Goal: Task Accomplishment & Management: Manage account settings

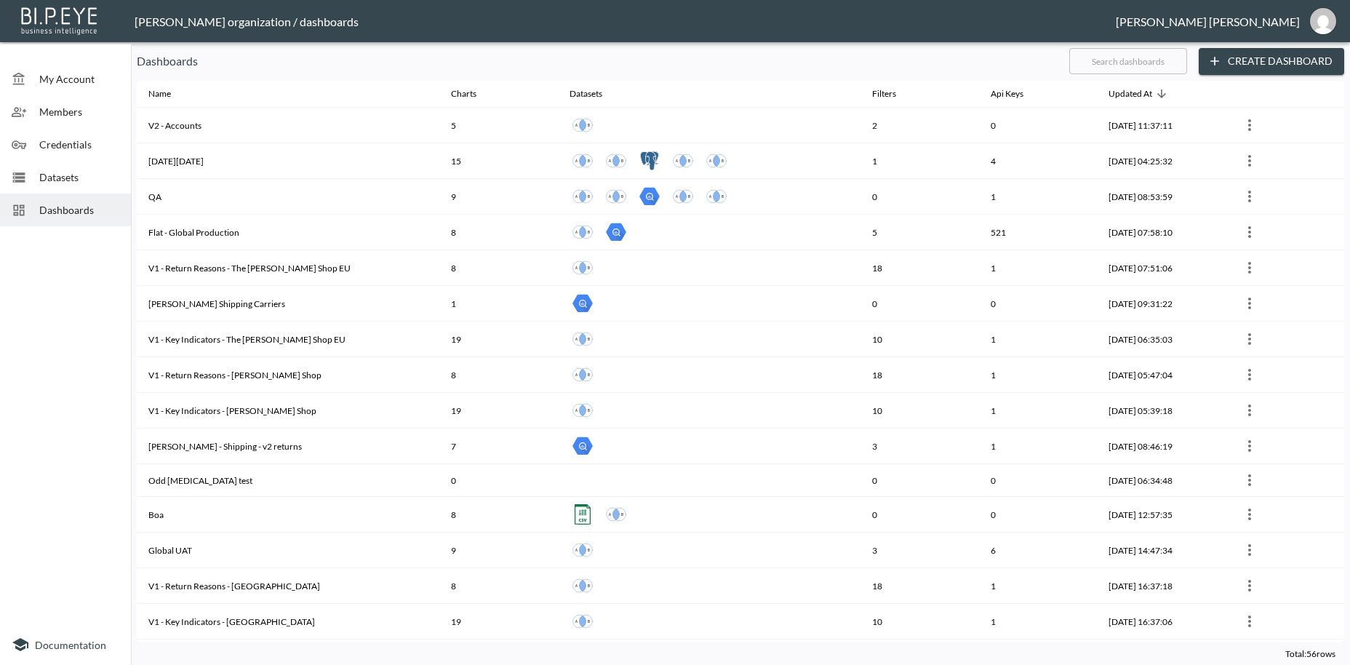
click at [1082, 64] on input "text" at bounding box center [1128, 61] width 118 height 36
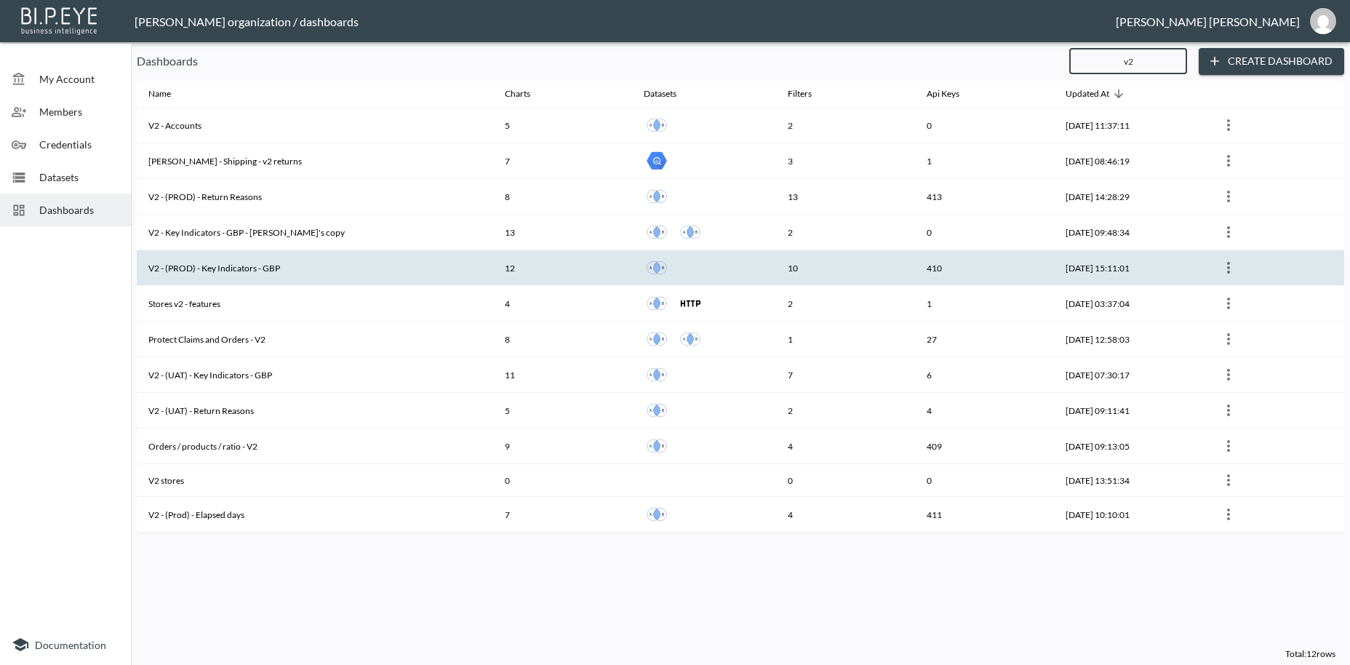
type input "v2"
click at [200, 272] on th "V2 - (PROD) - Key Indicators - GBP" at bounding box center [315, 268] width 356 height 36
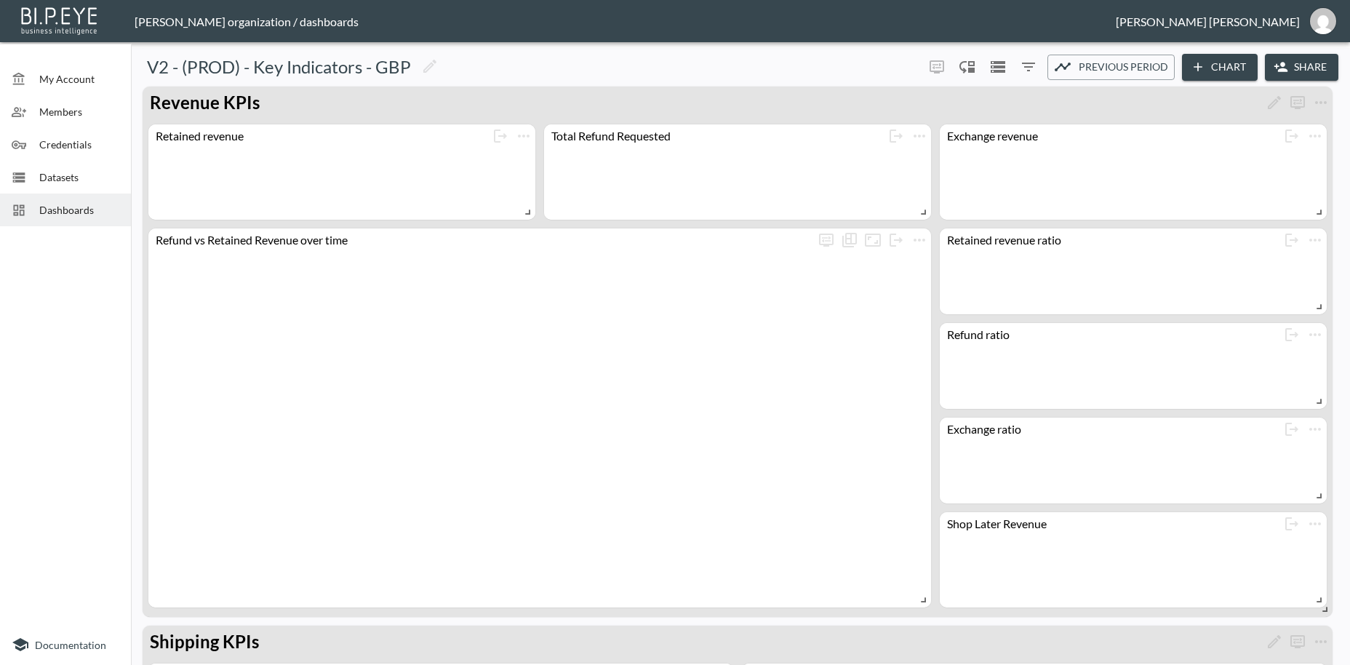
click at [1315, 69] on button "Share" at bounding box center [1301, 67] width 73 height 27
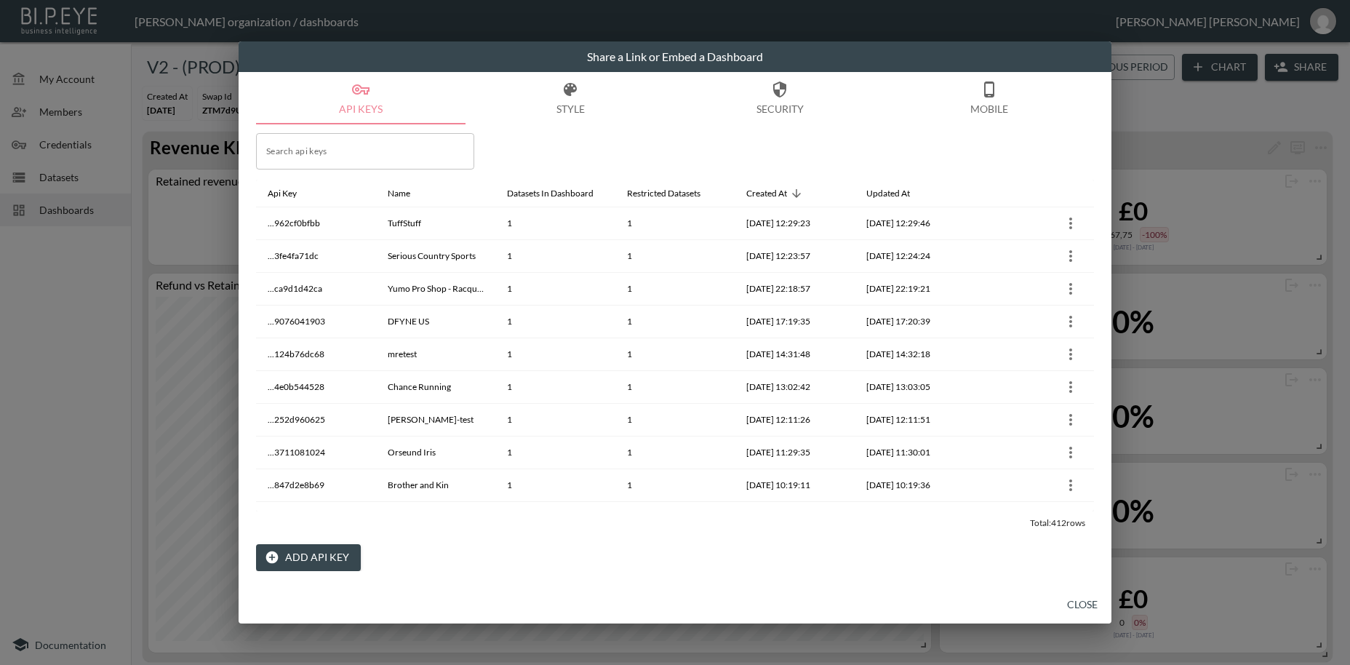
click at [318, 560] on button "Add API Key" at bounding box center [308, 557] width 105 height 27
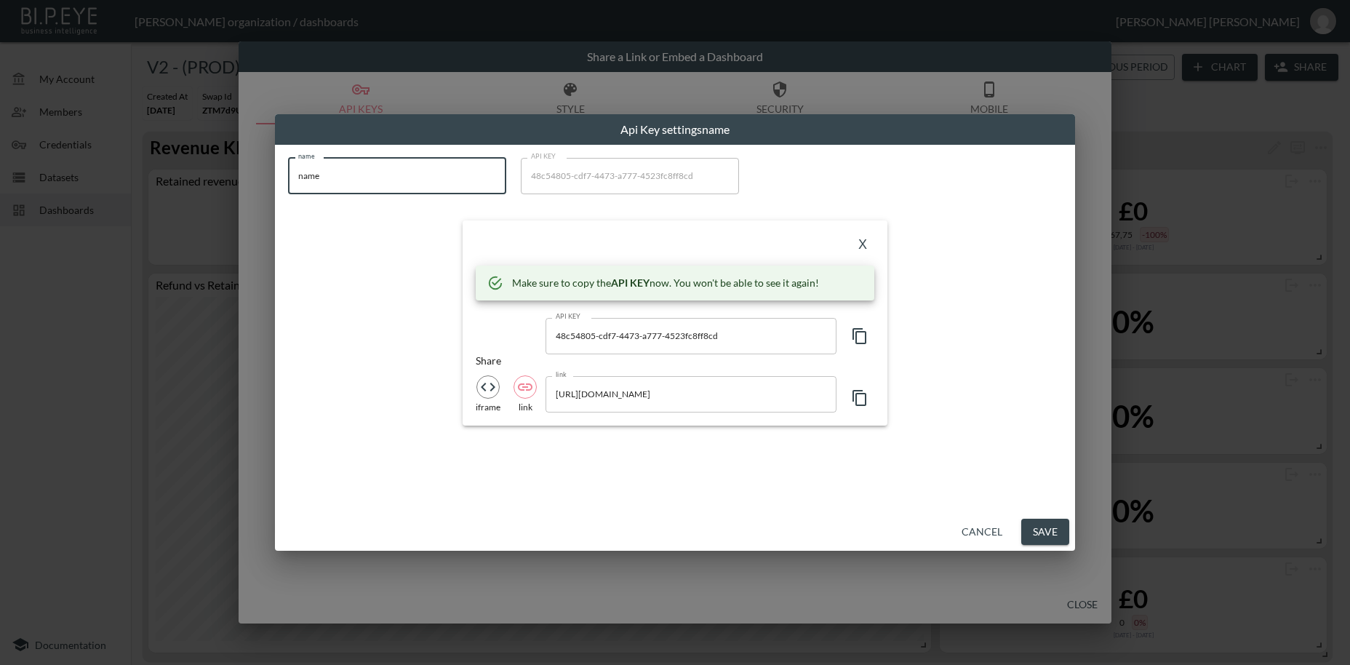
drag, startPoint x: 330, startPoint y: 172, endPoint x: 270, endPoint y: 172, distance: 60.4
click at [288, 172] on input "name" at bounding box center [397, 176] width 218 height 36
paste input "Hollands Country Clothing"
type input "Hollands Country Clothing"
click at [863, 334] on icon "button" at bounding box center [859, 335] width 17 height 17
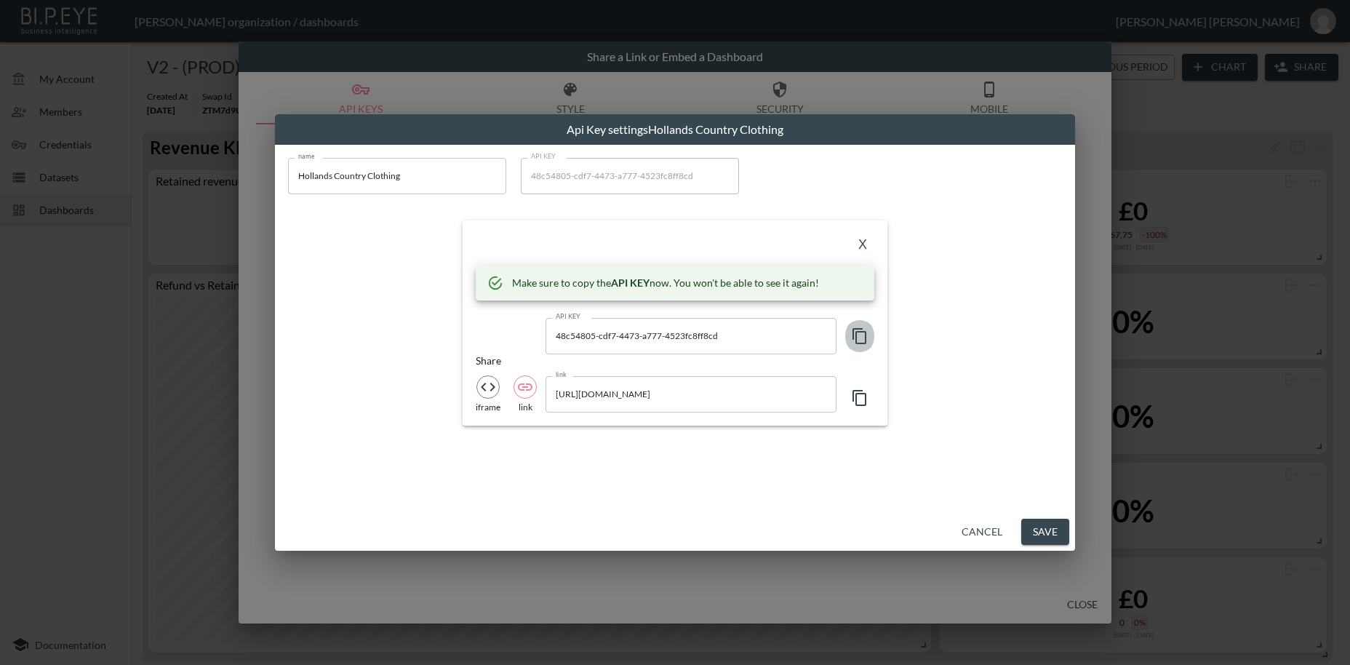
click at [863, 334] on icon "button" at bounding box center [859, 335] width 17 height 17
click at [859, 248] on button "X" at bounding box center [862, 244] width 23 height 23
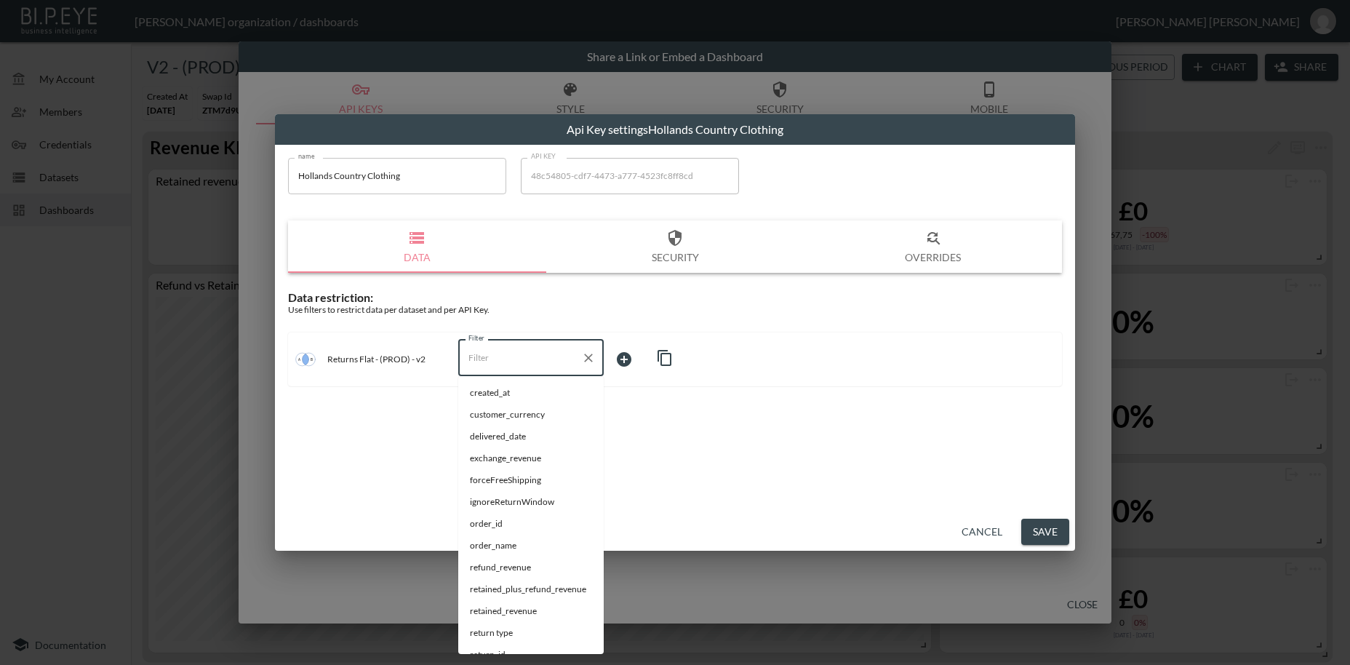
click at [500, 367] on input "Filter" at bounding box center [520, 357] width 111 height 23
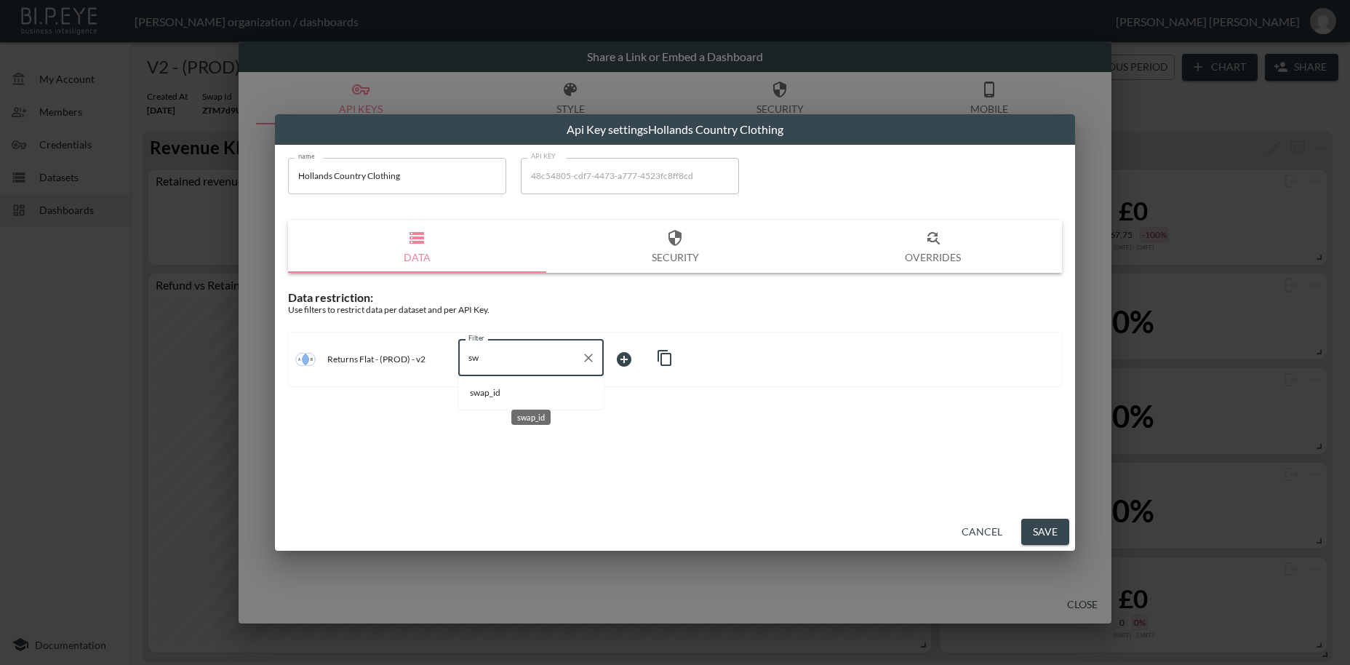
click at [488, 397] on span "swap_id" at bounding box center [531, 392] width 122 height 13
type input "swap_id"
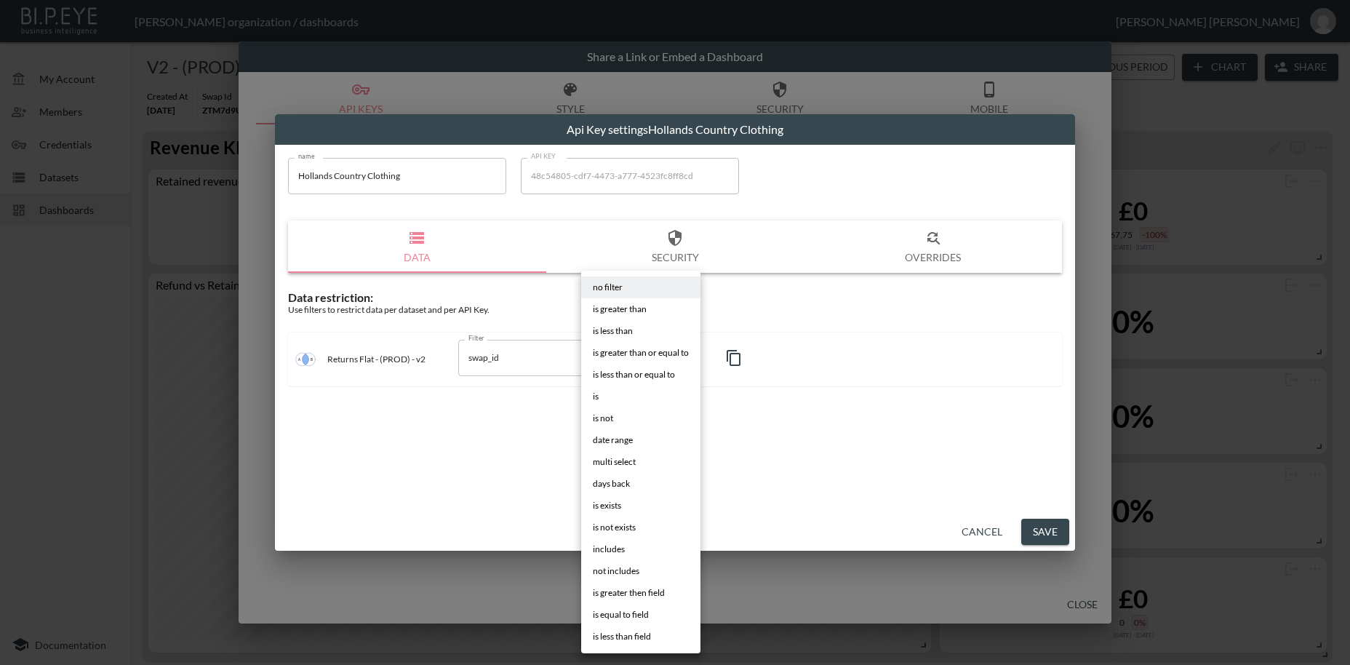
click at [617, 359] on body "BI.P.EYE, Interactive Analytics Dashboards - app [PERSON_NAME] organization / d…" at bounding box center [675, 332] width 1350 height 665
click at [598, 396] on span "is" at bounding box center [596, 396] width 6 height 13
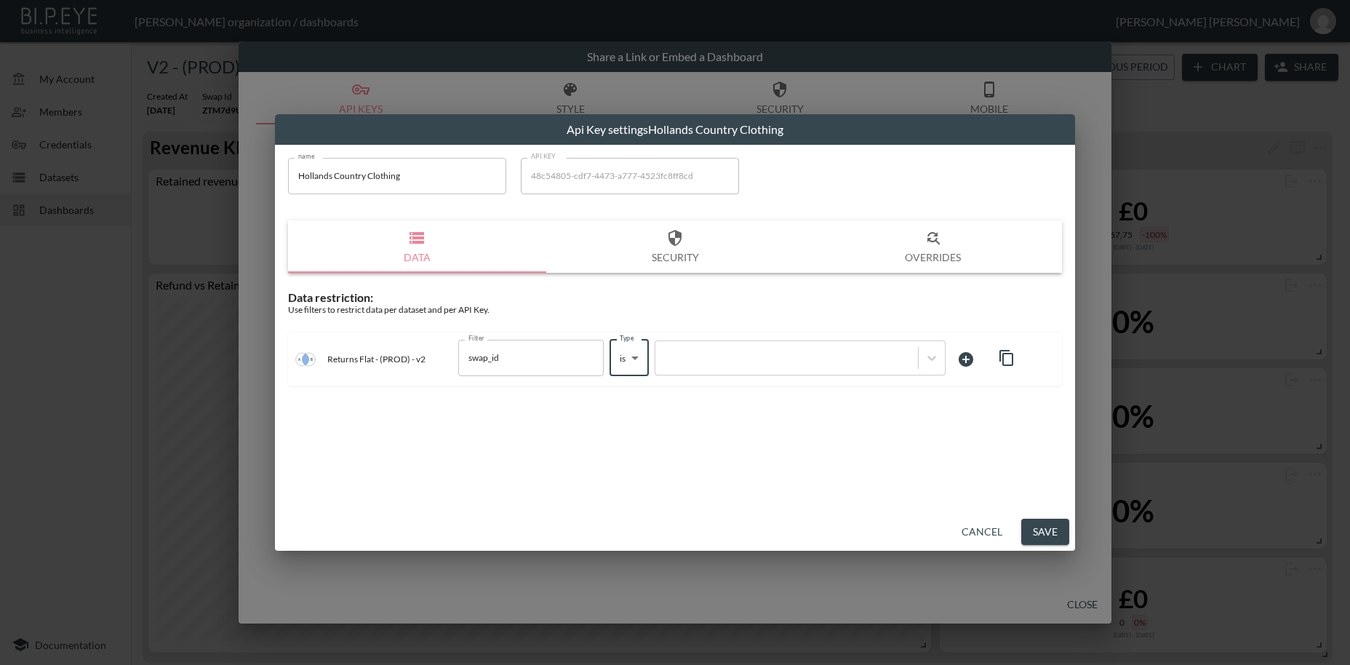
type input "is"
click at [717, 356] on div at bounding box center [787, 358] width 248 height 14
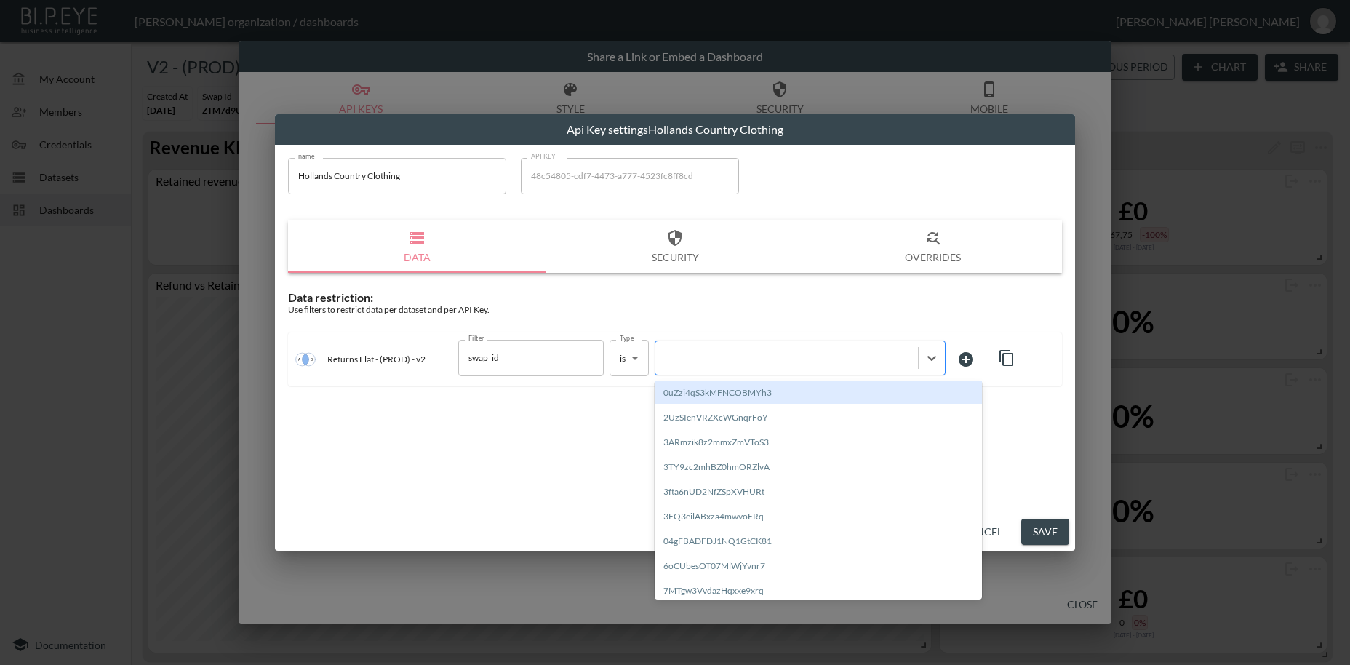
paste input "RCAsDLOCvF1PzNy1UEsn"
type input "RCAsDLOCvF1PzNy1UEsn"
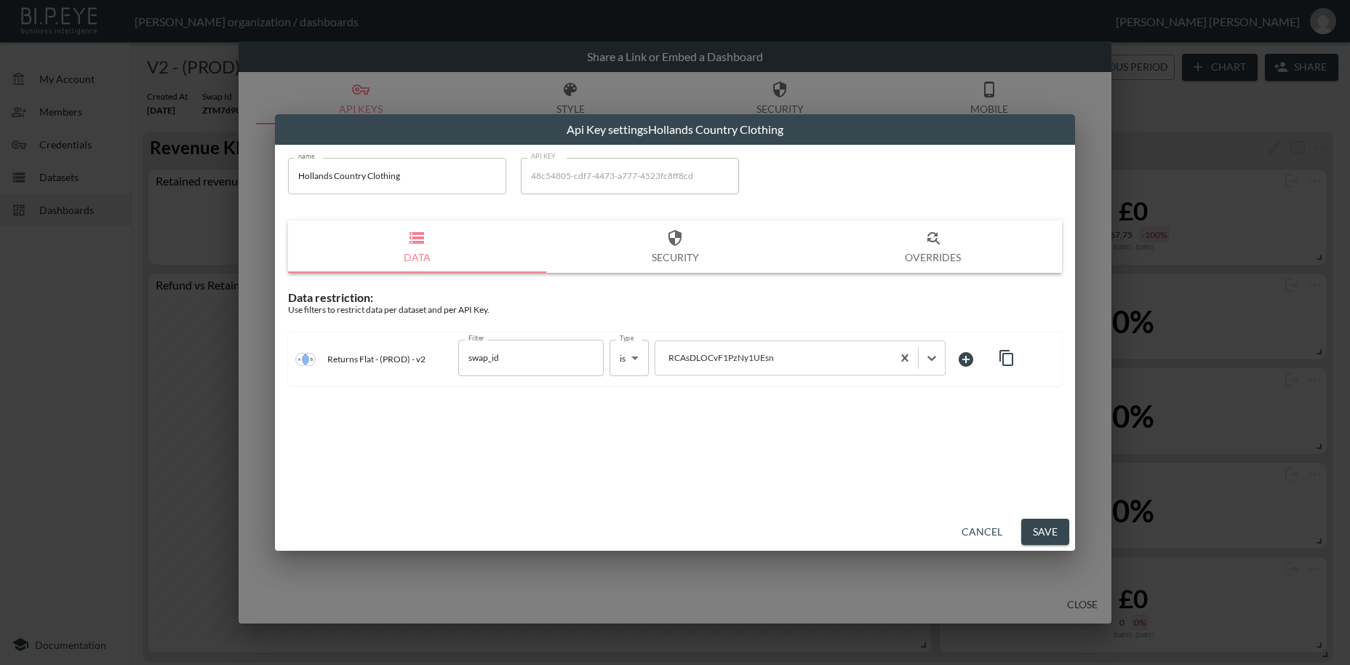
click at [1036, 532] on button "Save" at bounding box center [1045, 532] width 48 height 27
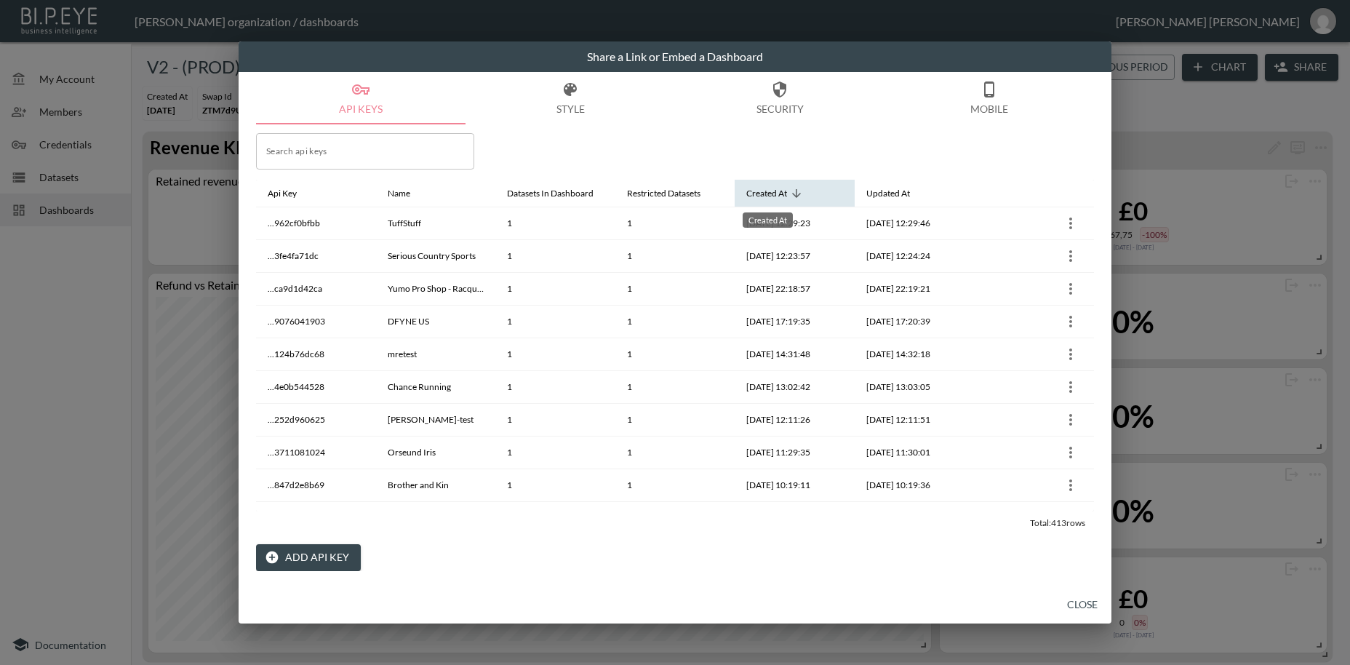
click at [780, 193] on div "Created At" at bounding box center [766, 193] width 41 height 17
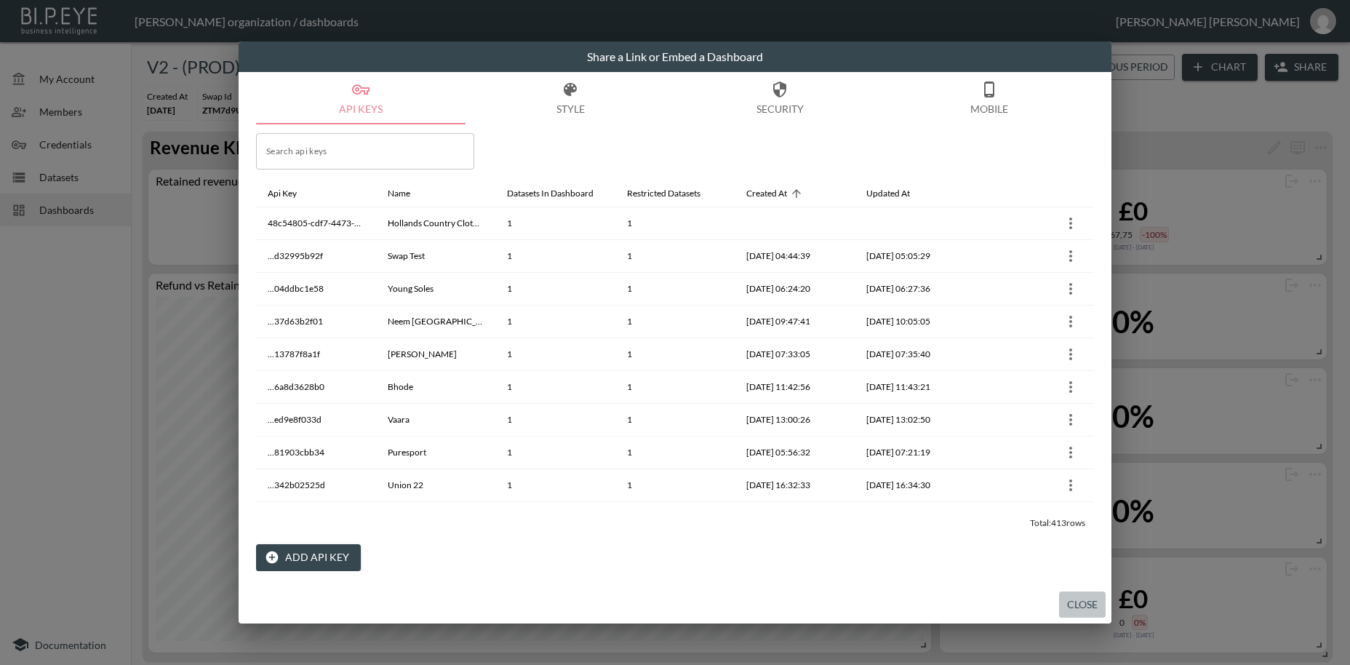
click at [1078, 602] on button "Close" at bounding box center [1082, 604] width 47 height 27
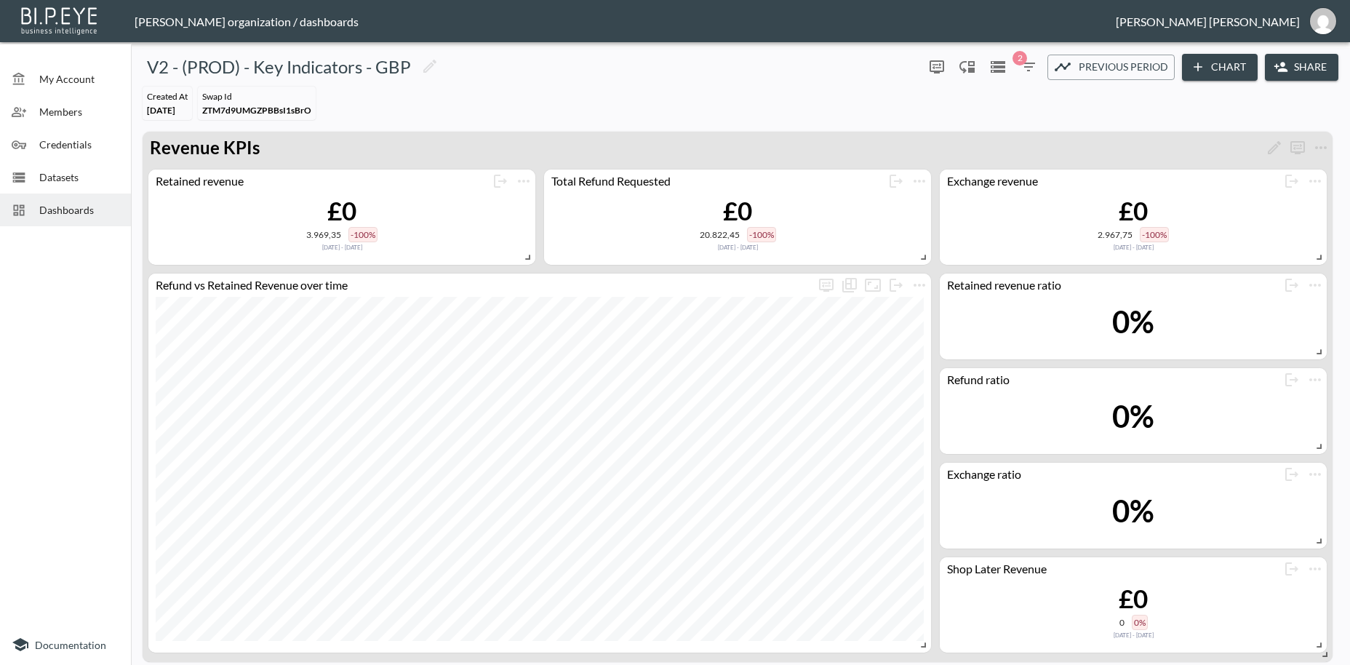
click at [76, 213] on span "Dashboards" at bounding box center [79, 209] width 80 height 15
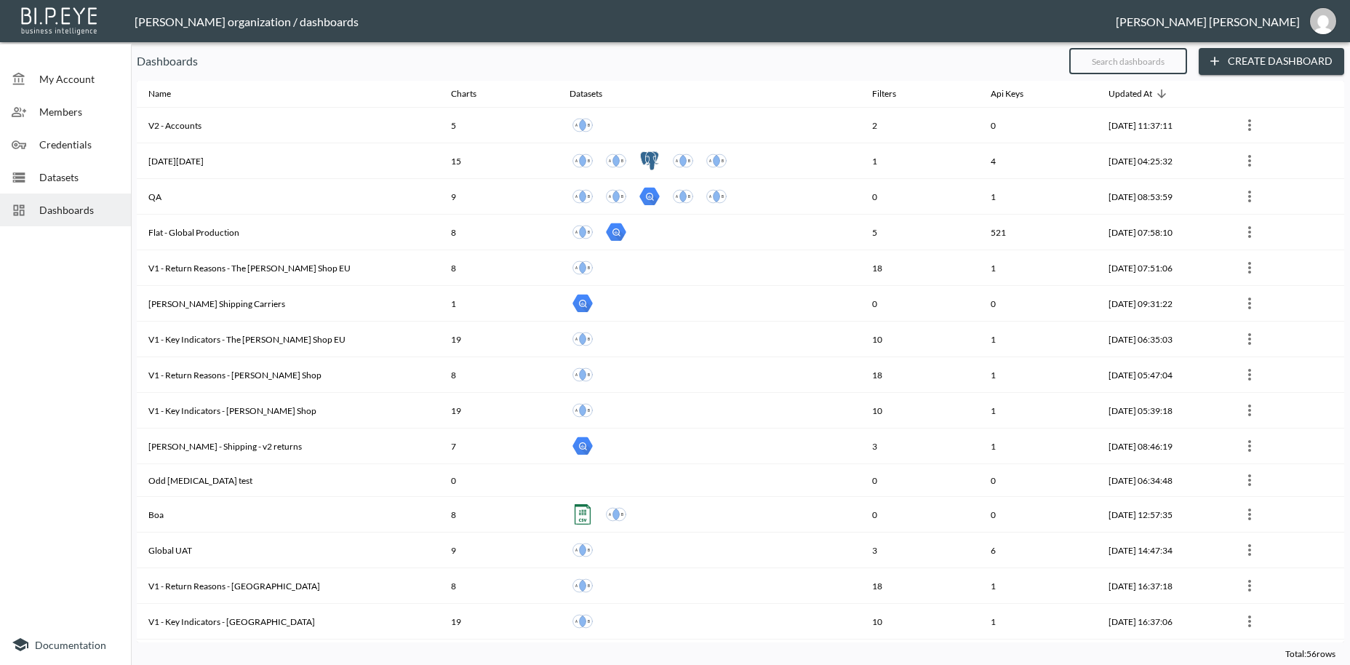
click at [1081, 63] on input "text" at bounding box center [1128, 61] width 118 height 36
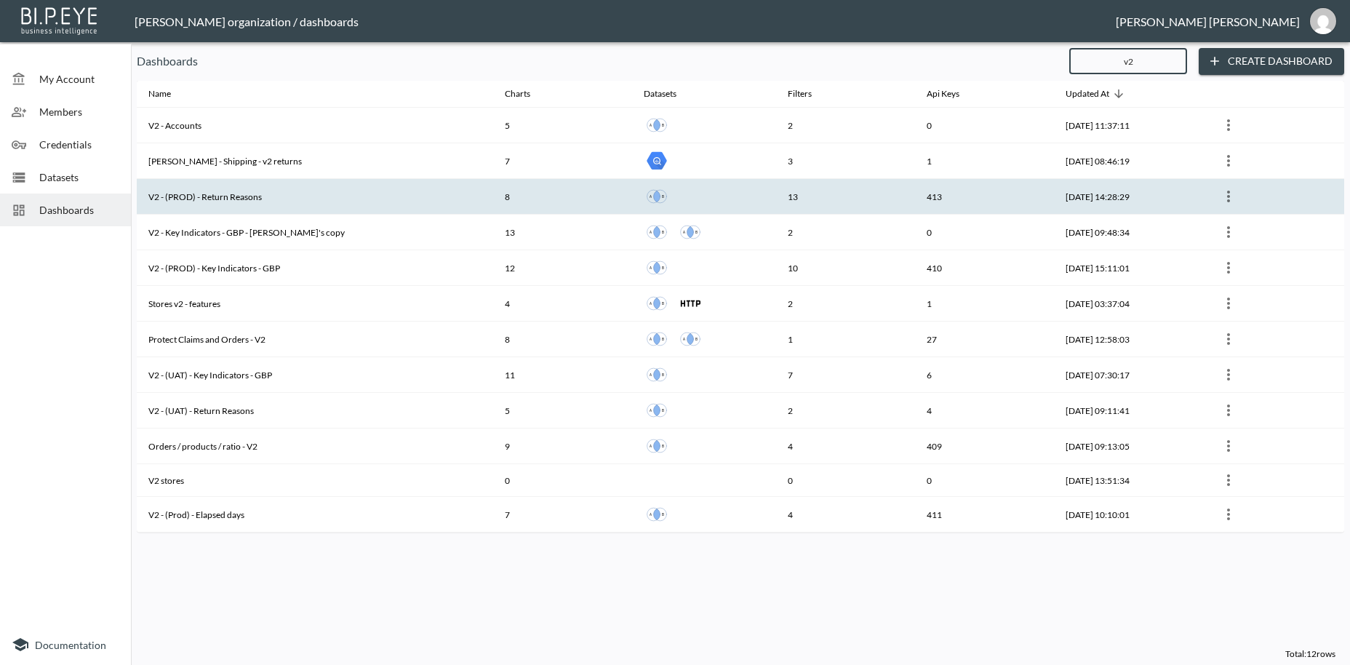
type input "v2"
click at [231, 198] on th "V2 - (PROD) - Return Reasons" at bounding box center [315, 197] width 356 height 36
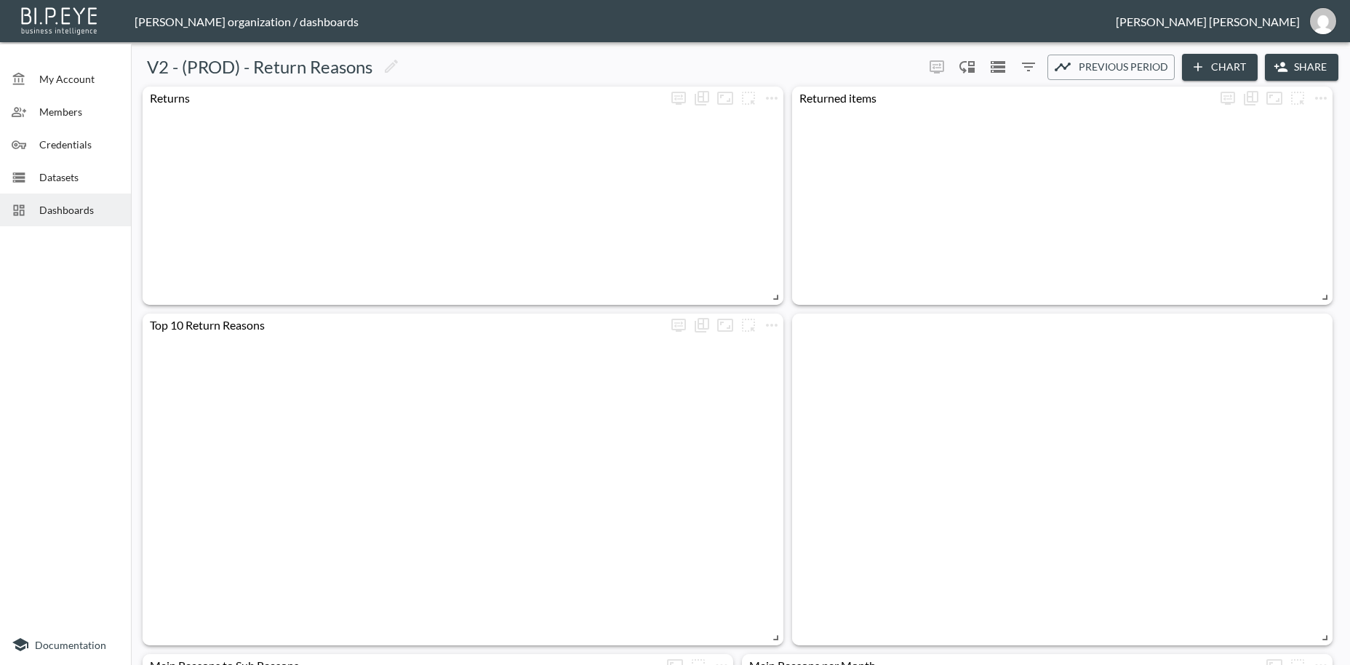
click at [1321, 68] on button "Share" at bounding box center [1301, 67] width 73 height 27
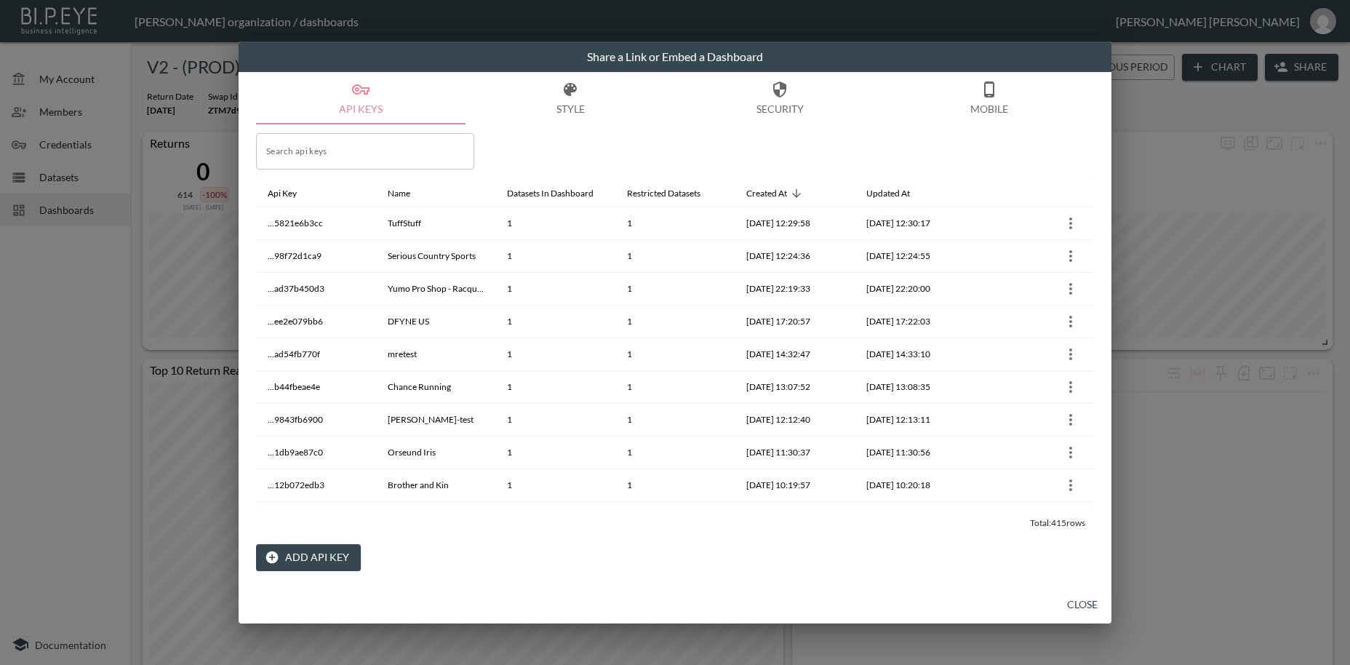
click at [332, 553] on button "Add API Key" at bounding box center [308, 557] width 105 height 27
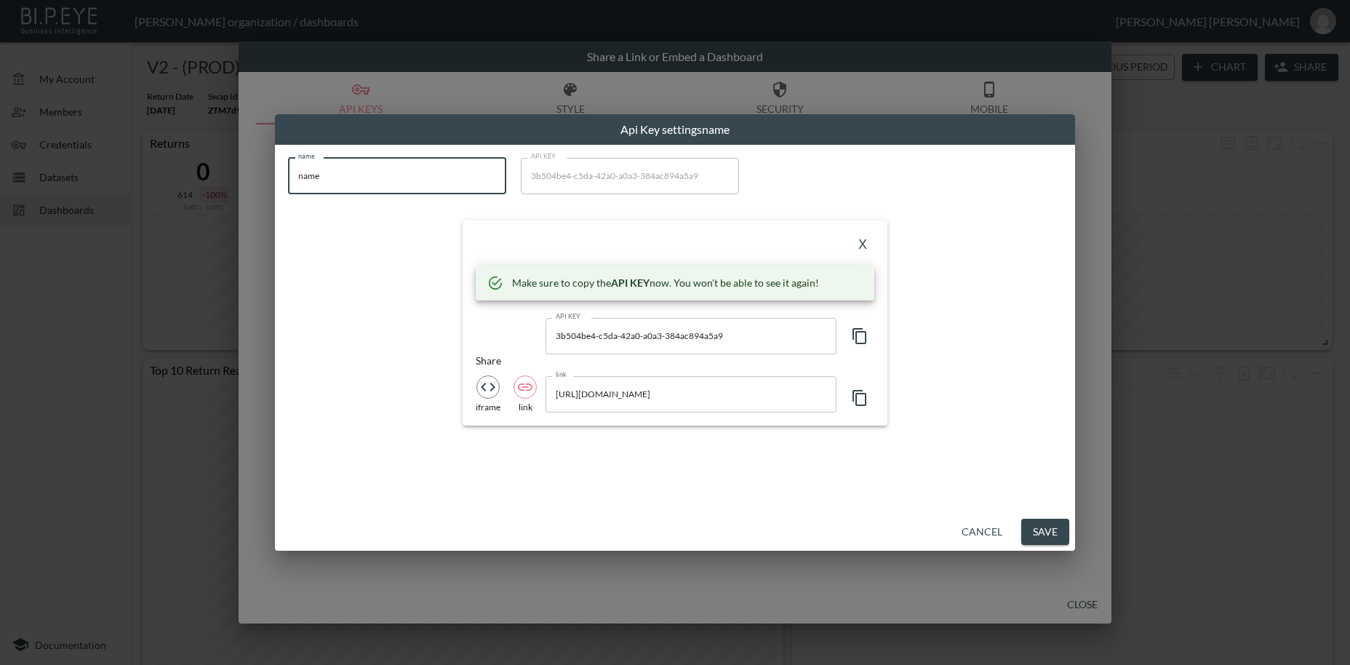
drag, startPoint x: 345, startPoint y: 170, endPoint x: 276, endPoint y: 169, distance: 69.8
click at [288, 169] on input "name" at bounding box center [397, 176] width 218 height 36
paste input "Hollands Country Clothing"
type input "Hollands Country Clothing"
click at [859, 337] on icon "button" at bounding box center [859, 335] width 17 height 17
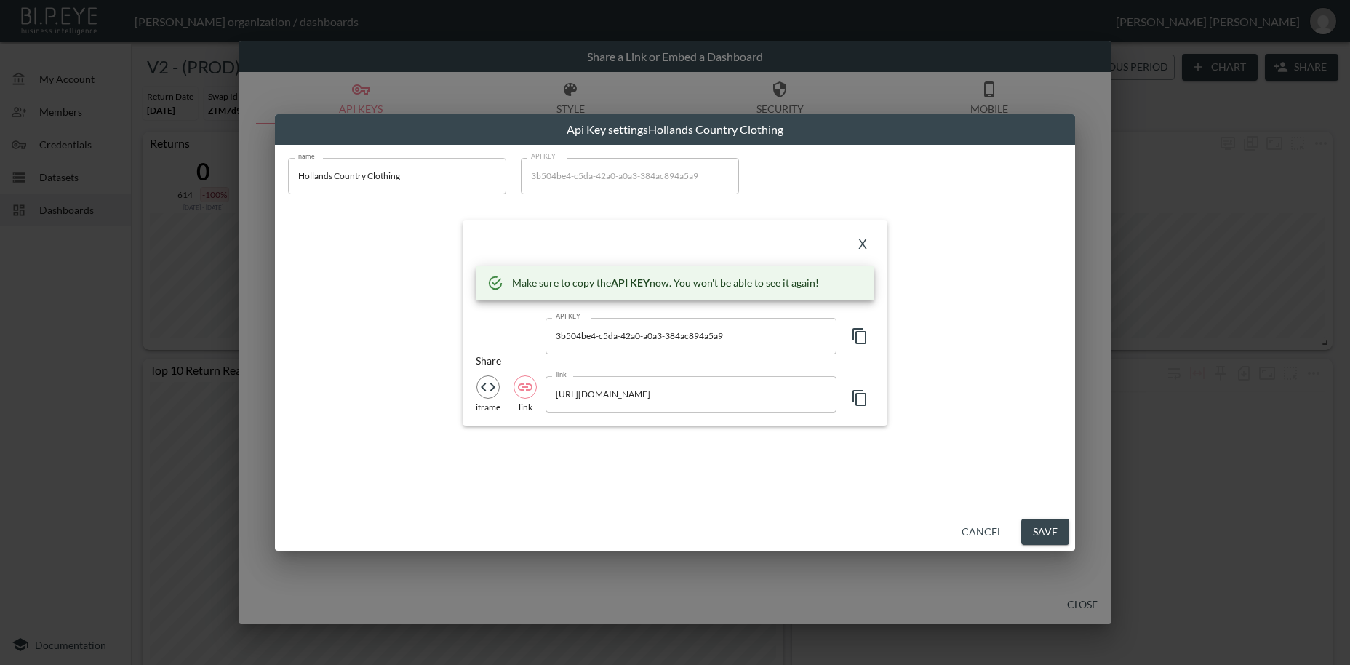
click at [859, 337] on icon "button" at bounding box center [859, 335] width 17 height 17
click at [861, 249] on button "X" at bounding box center [862, 244] width 23 height 23
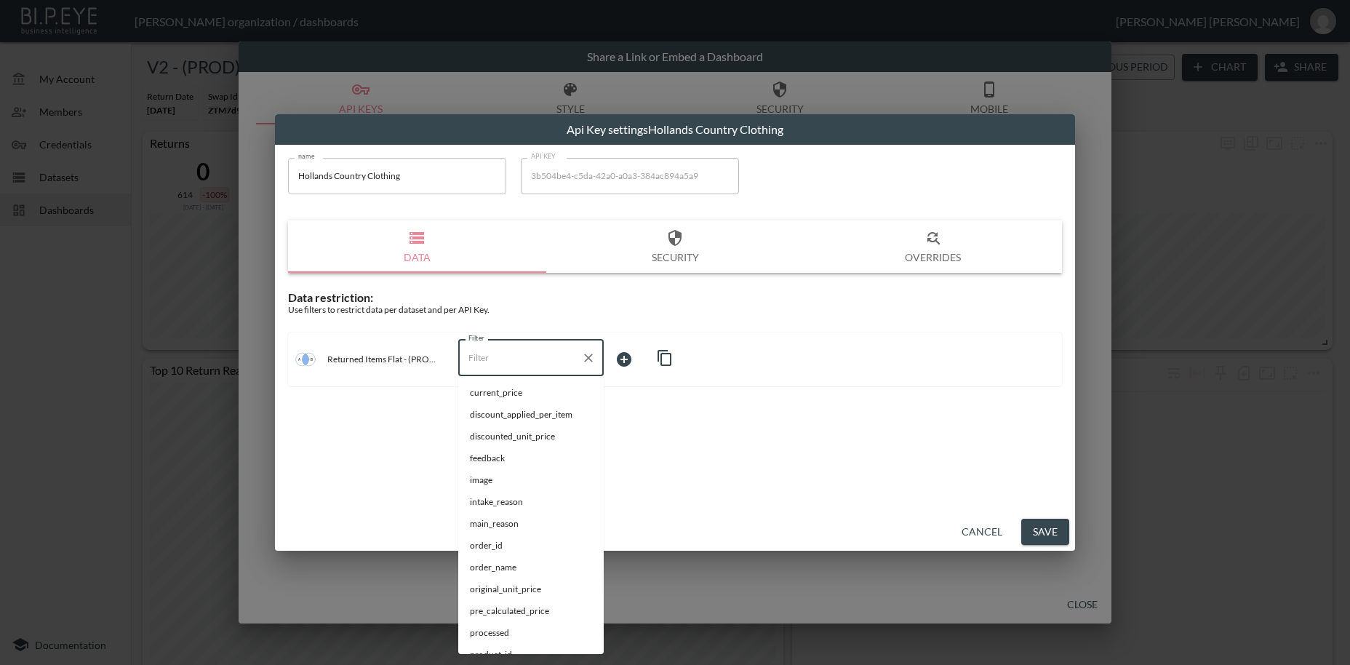
click at [490, 359] on input "Filter" at bounding box center [520, 357] width 111 height 23
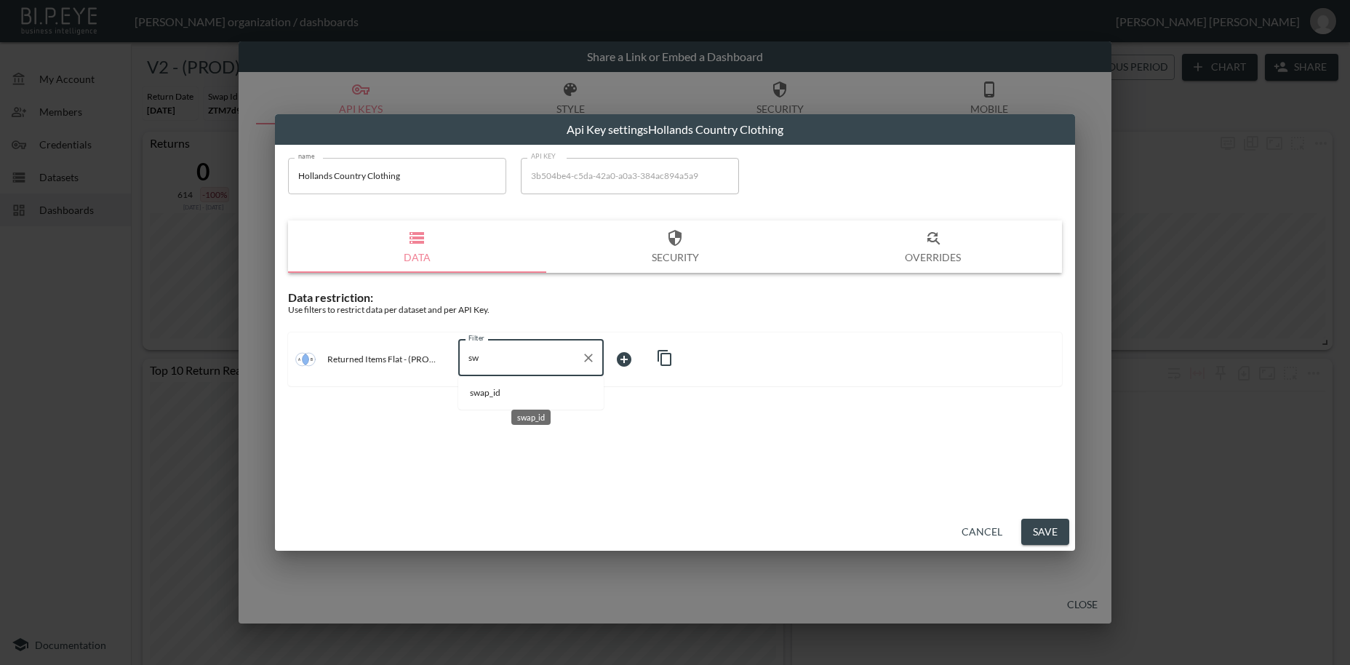
click at [508, 388] on span "swap_id" at bounding box center [531, 392] width 122 height 13
type input "swap_id"
click at [631, 356] on body "BI.P.EYE, Interactive Analytics Dashboards - app [PERSON_NAME] organization / d…" at bounding box center [675, 332] width 1350 height 665
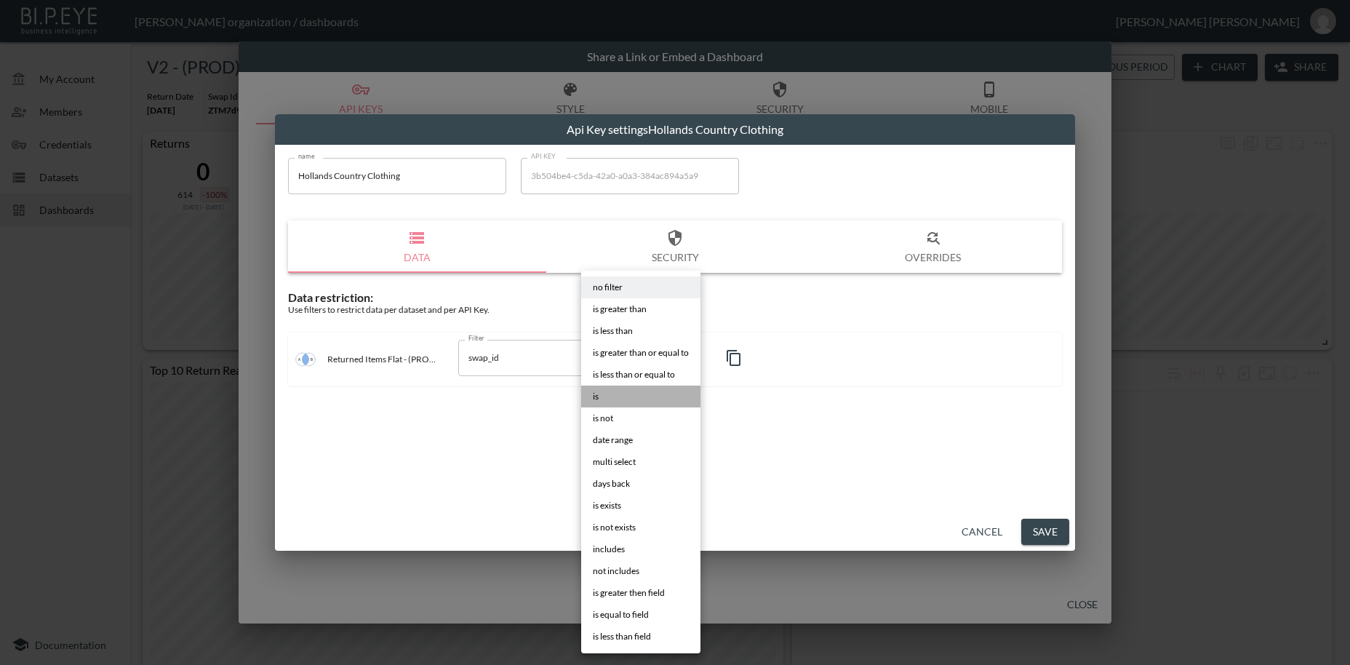
click at [601, 396] on li "is" at bounding box center [640, 396] width 119 height 22
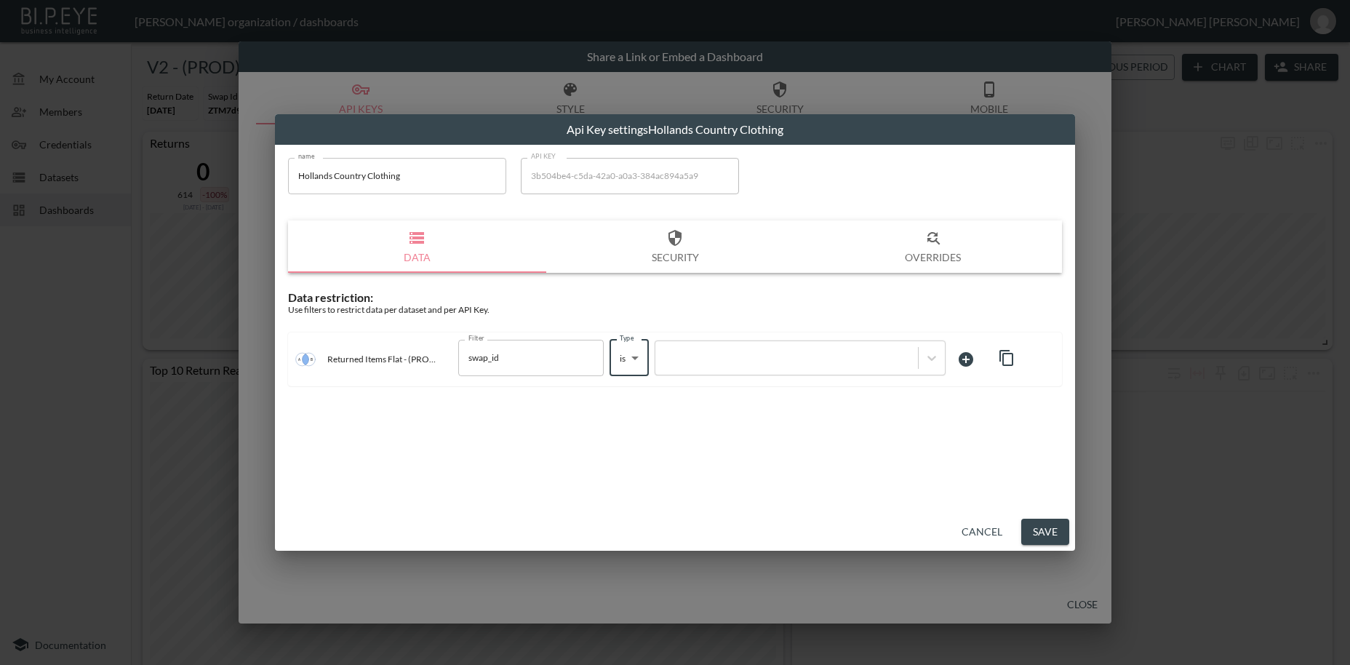
type input "is"
click at [735, 359] on div at bounding box center [787, 358] width 248 height 14
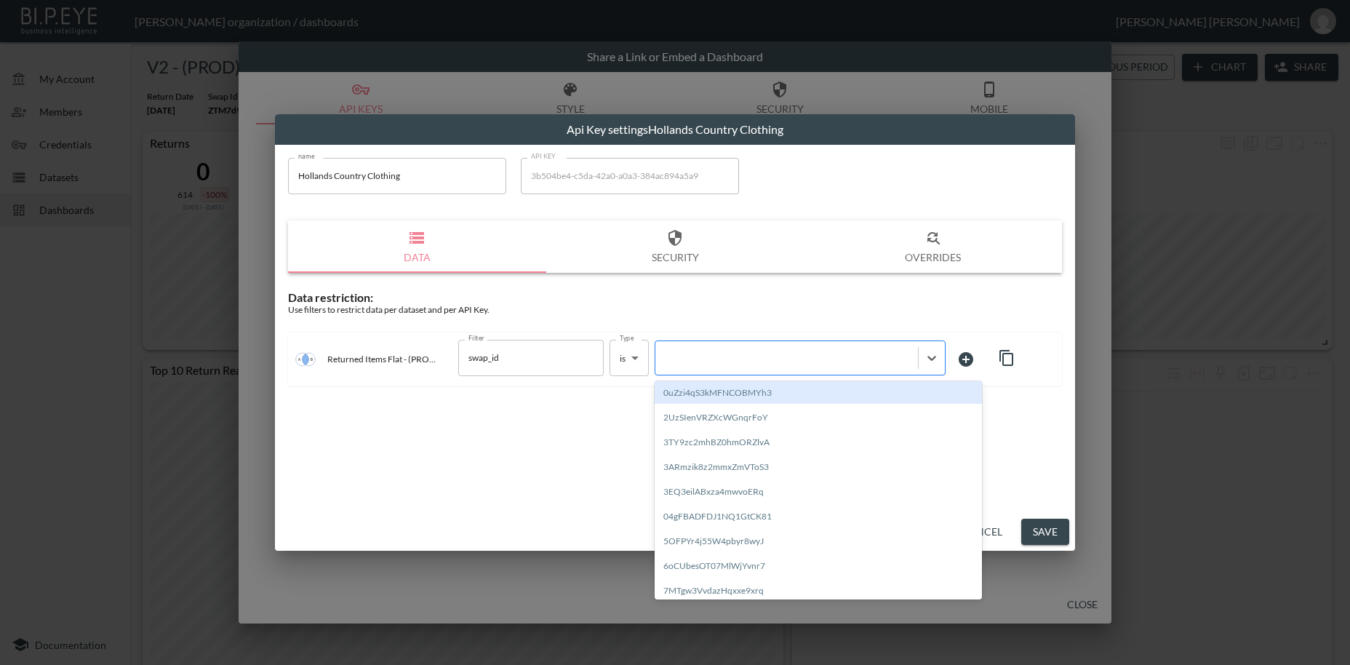
paste input "RCAsDLOCvF1PzNy1UEsn"
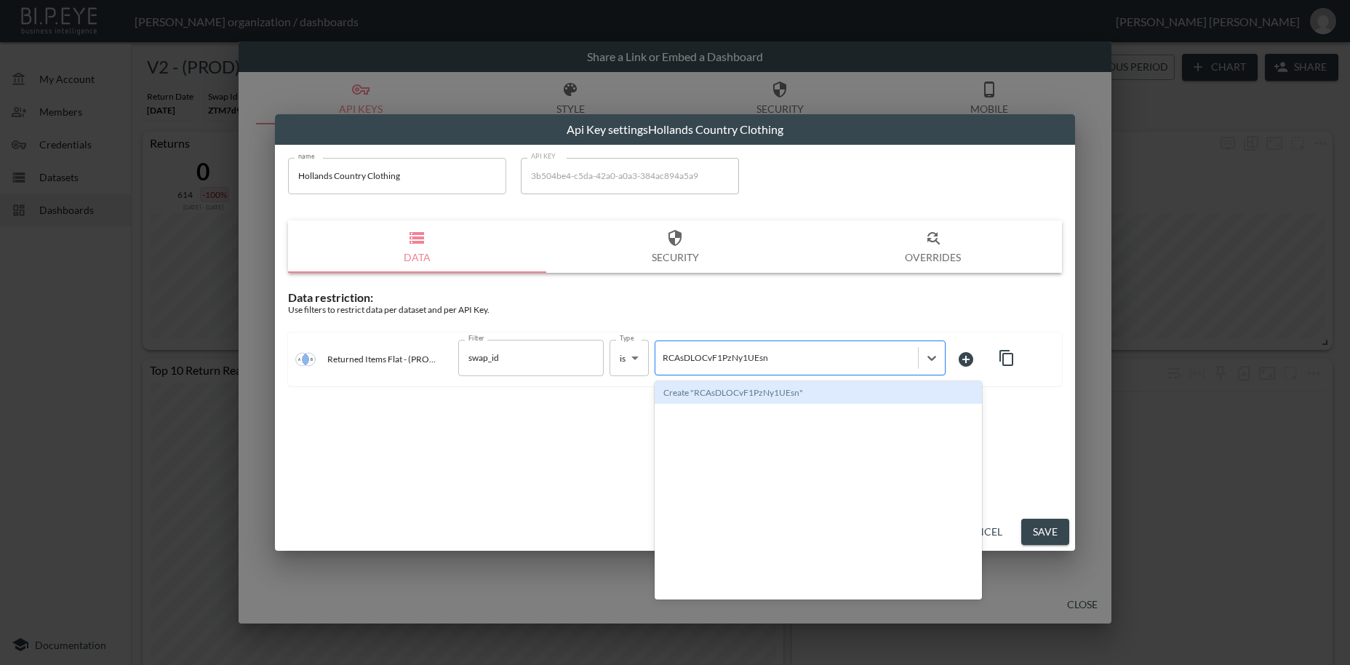
type input "RCAsDLOCvF1PzNy1UEsn"
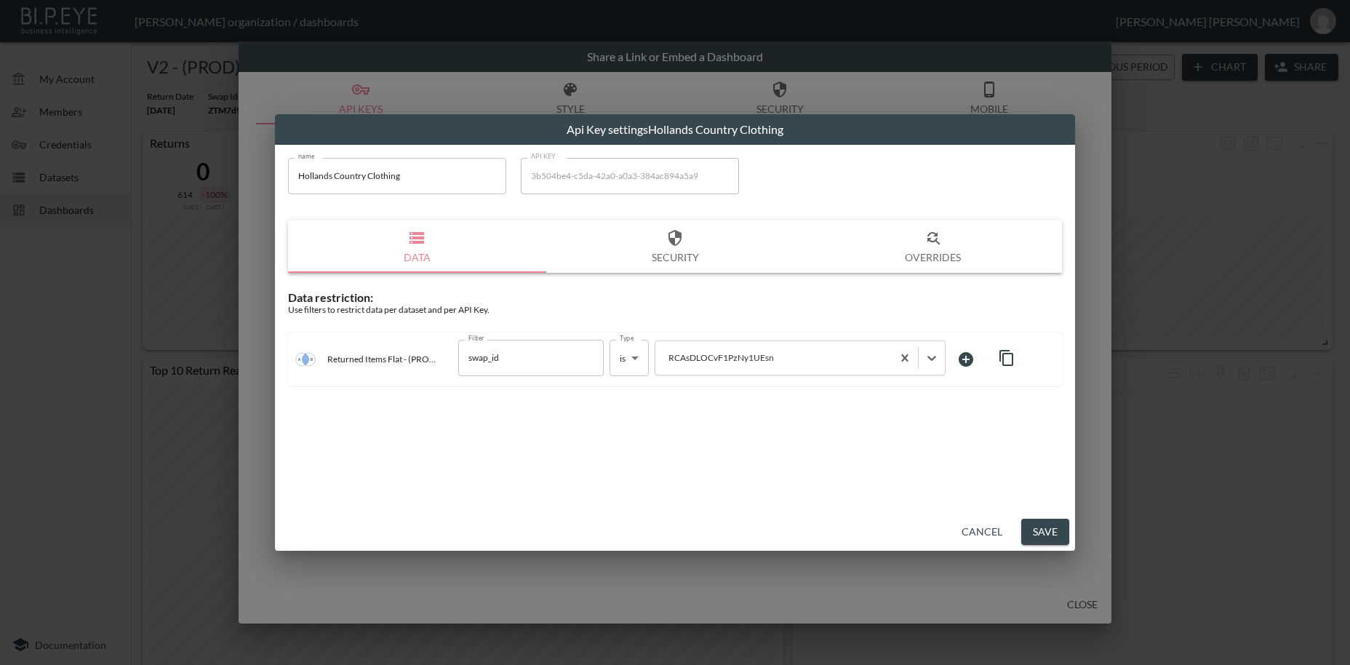
click at [1038, 529] on button "Save" at bounding box center [1045, 532] width 48 height 27
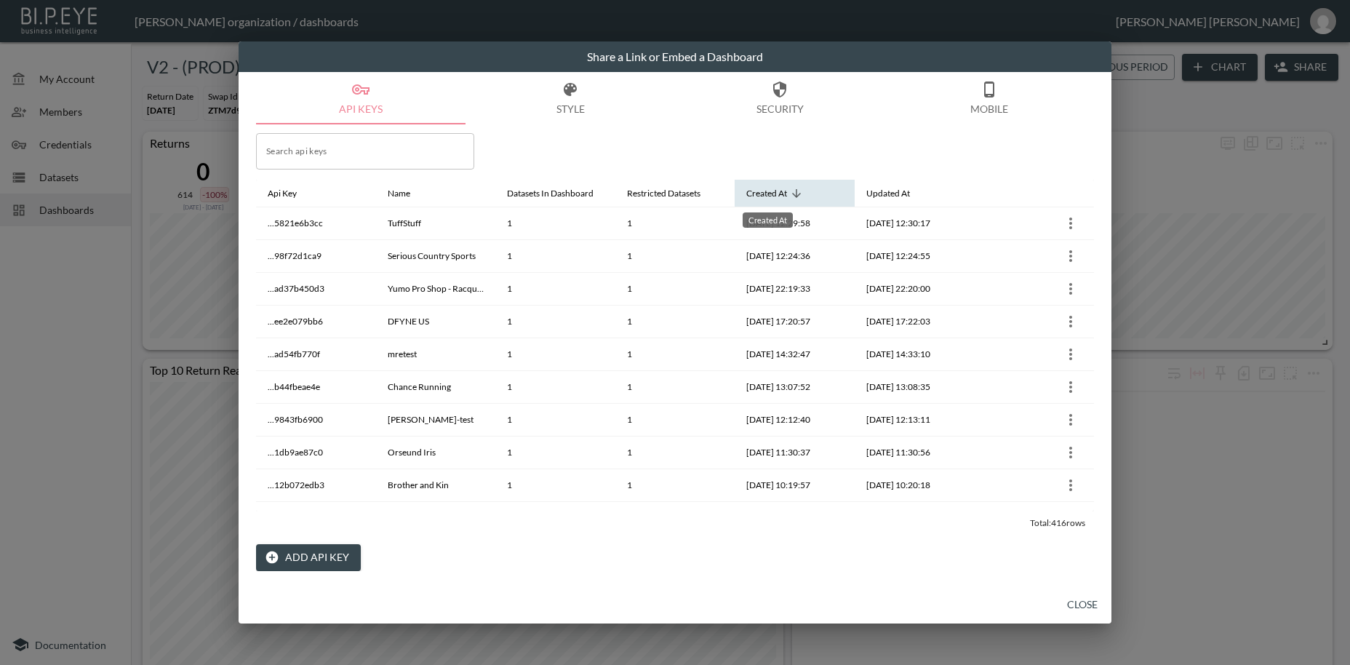
click at [781, 193] on div "Created At" at bounding box center [766, 193] width 41 height 17
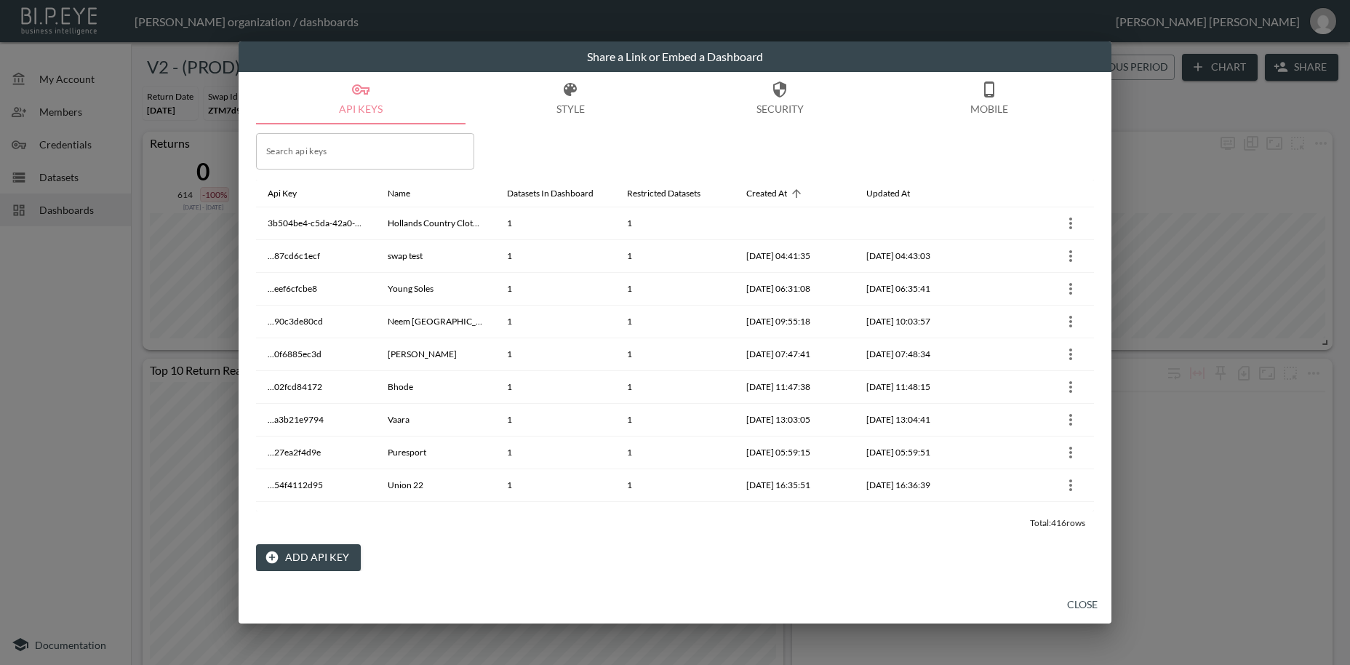
click at [1078, 605] on button "Close" at bounding box center [1082, 604] width 47 height 27
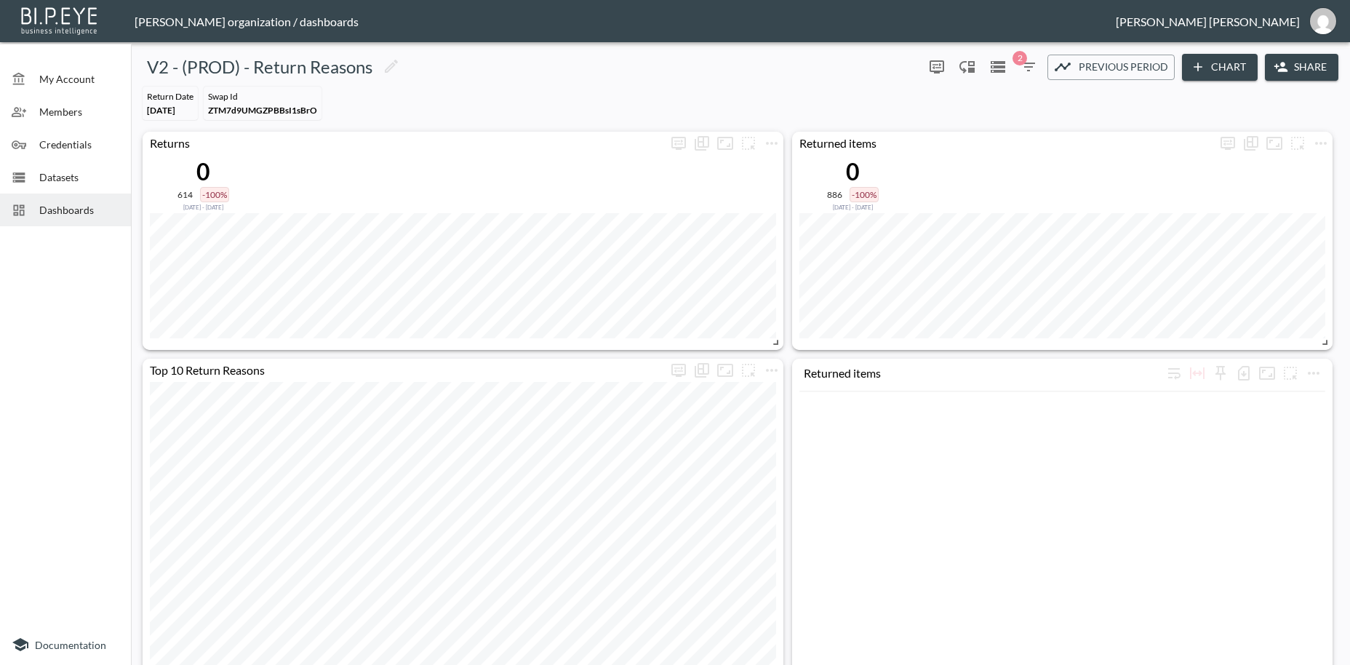
click at [82, 210] on span "Dashboards" at bounding box center [79, 209] width 80 height 15
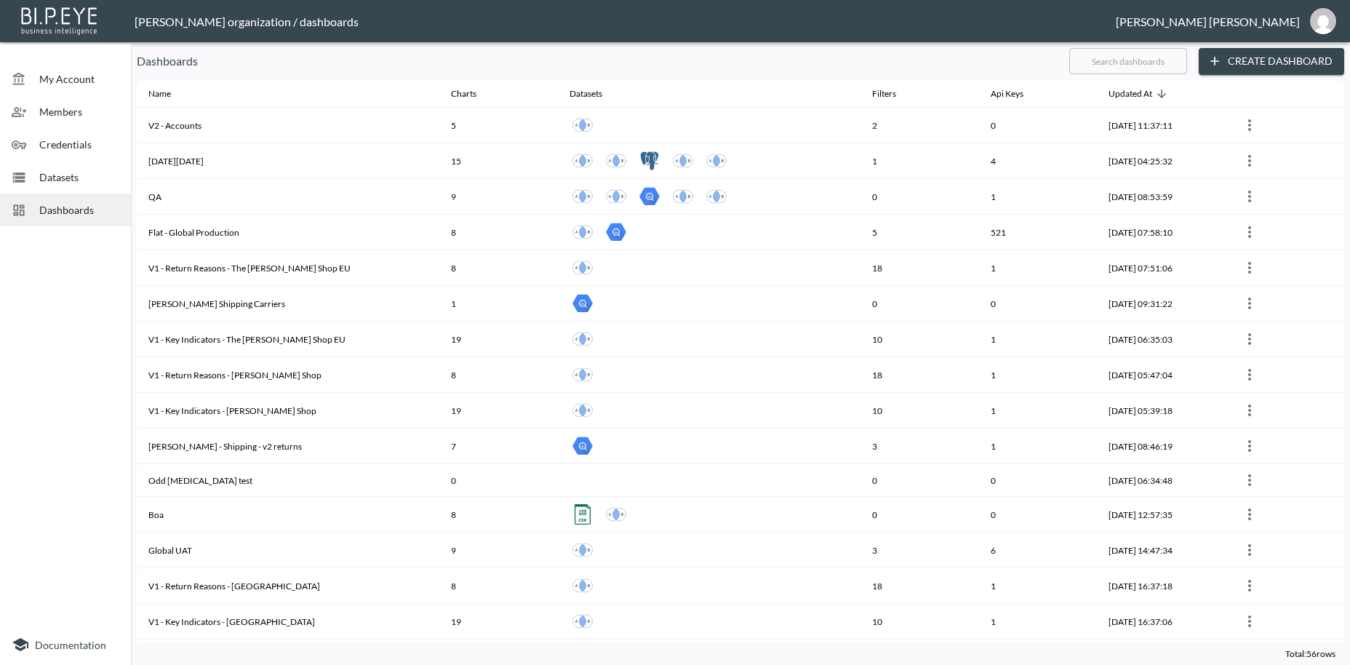
click at [1086, 57] on input "text" at bounding box center [1128, 61] width 118 height 36
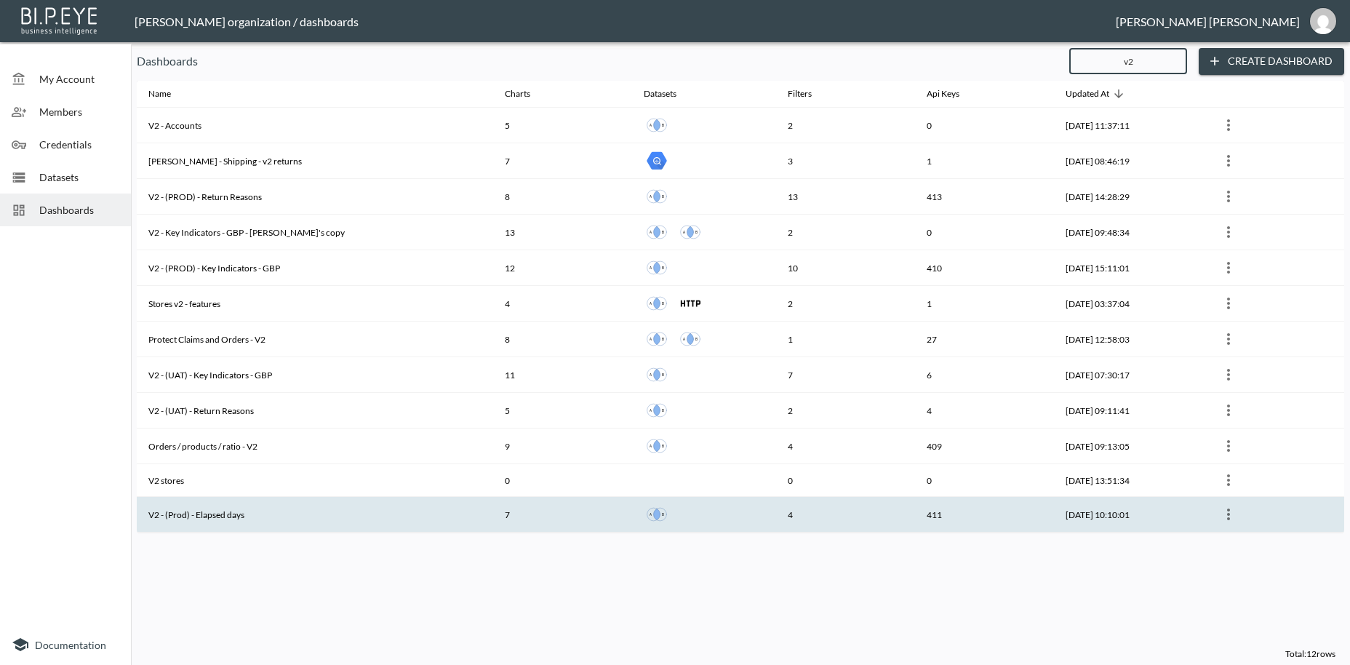
type input "v2"
click at [262, 514] on th "V2 - (Prod) - Elapsed days" at bounding box center [315, 515] width 356 height 36
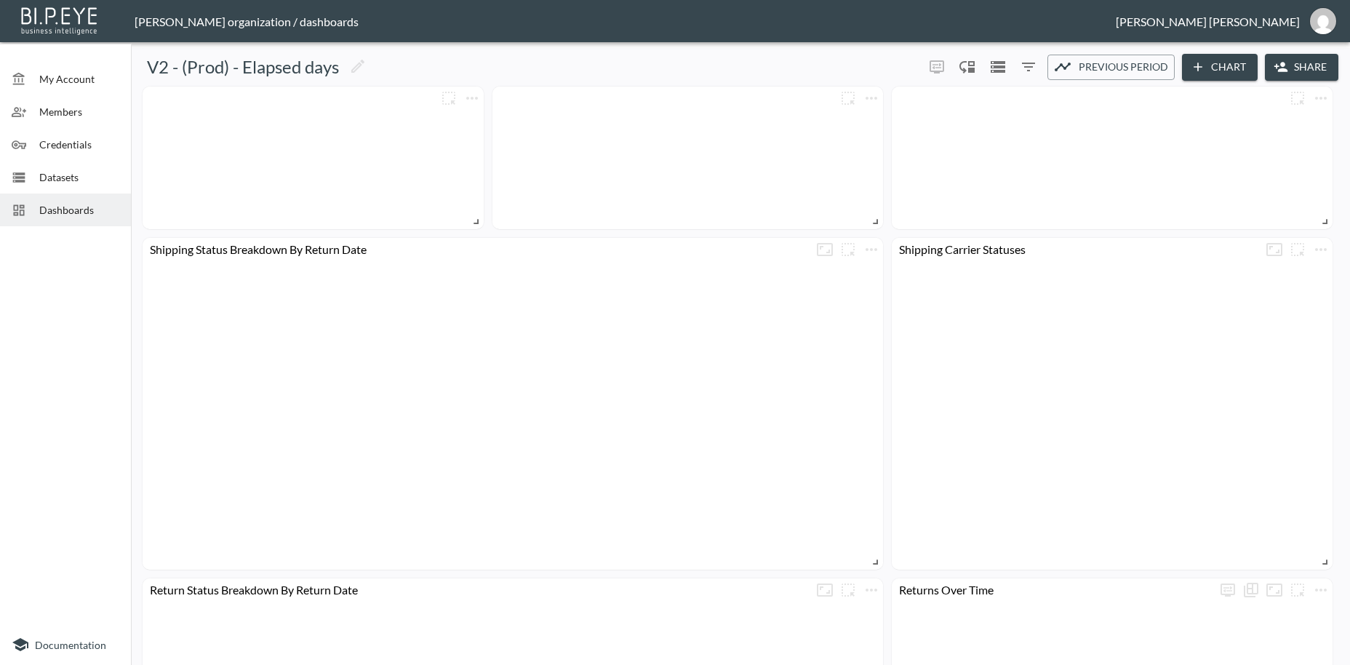
click at [1299, 70] on button "Share" at bounding box center [1301, 67] width 73 height 27
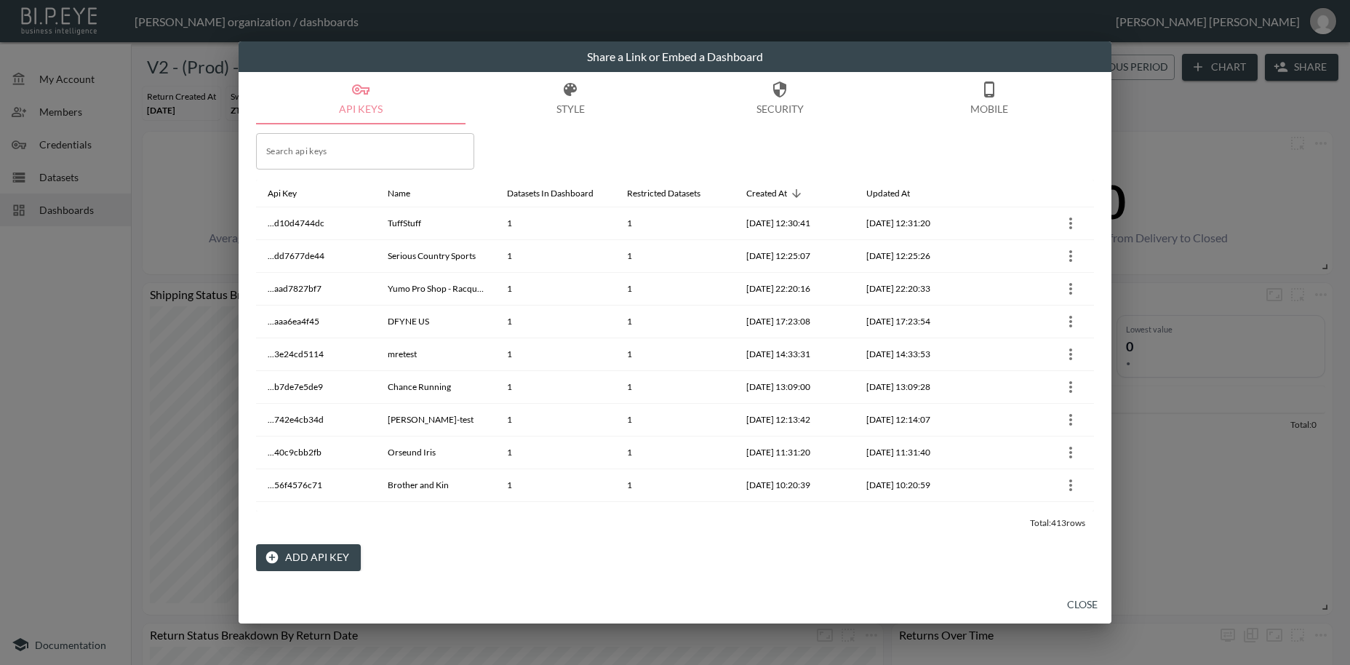
click at [318, 558] on button "Add API Key" at bounding box center [308, 557] width 105 height 27
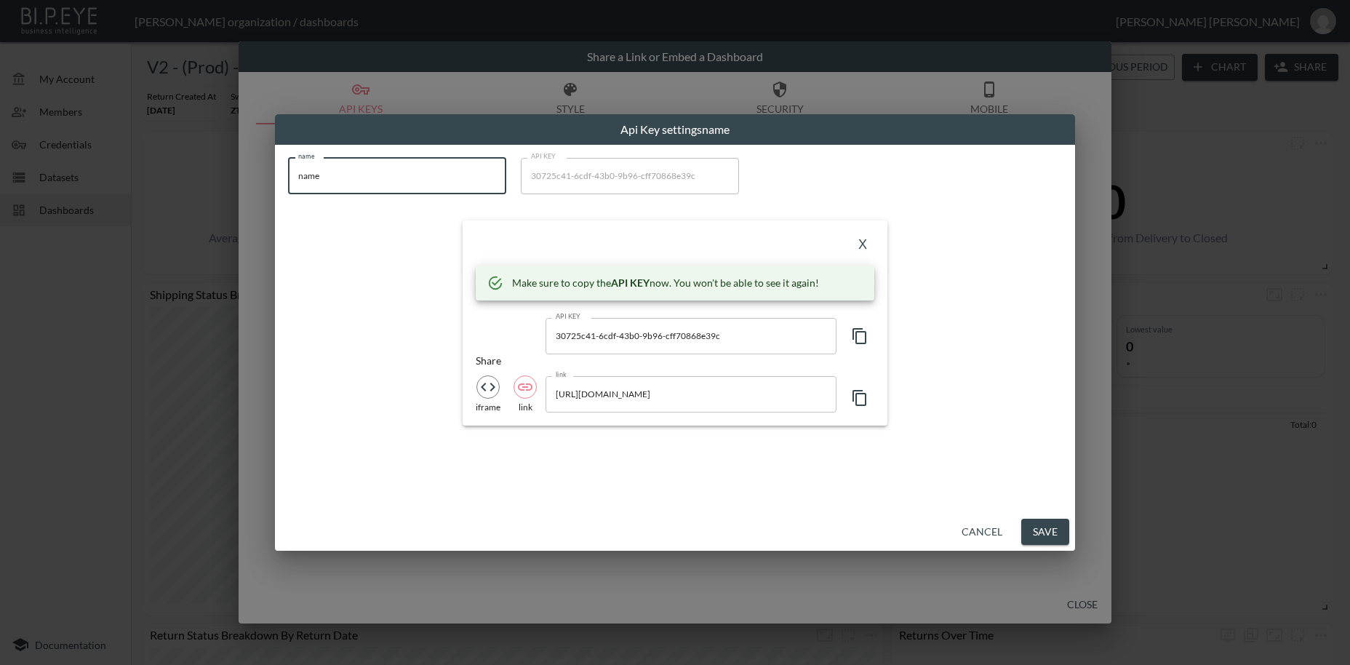
drag, startPoint x: 336, startPoint y: 177, endPoint x: 275, endPoint y: 173, distance: 61.2
click at [288, 173] on input "name" at bounding box center [397, 176] width 218 height 36
paste input "Hollands Country Clothing"
type input "Hollands Country Clothing"
click at [859, 340] on icon "button" at bounding box center [859, 335] width 17 height 17
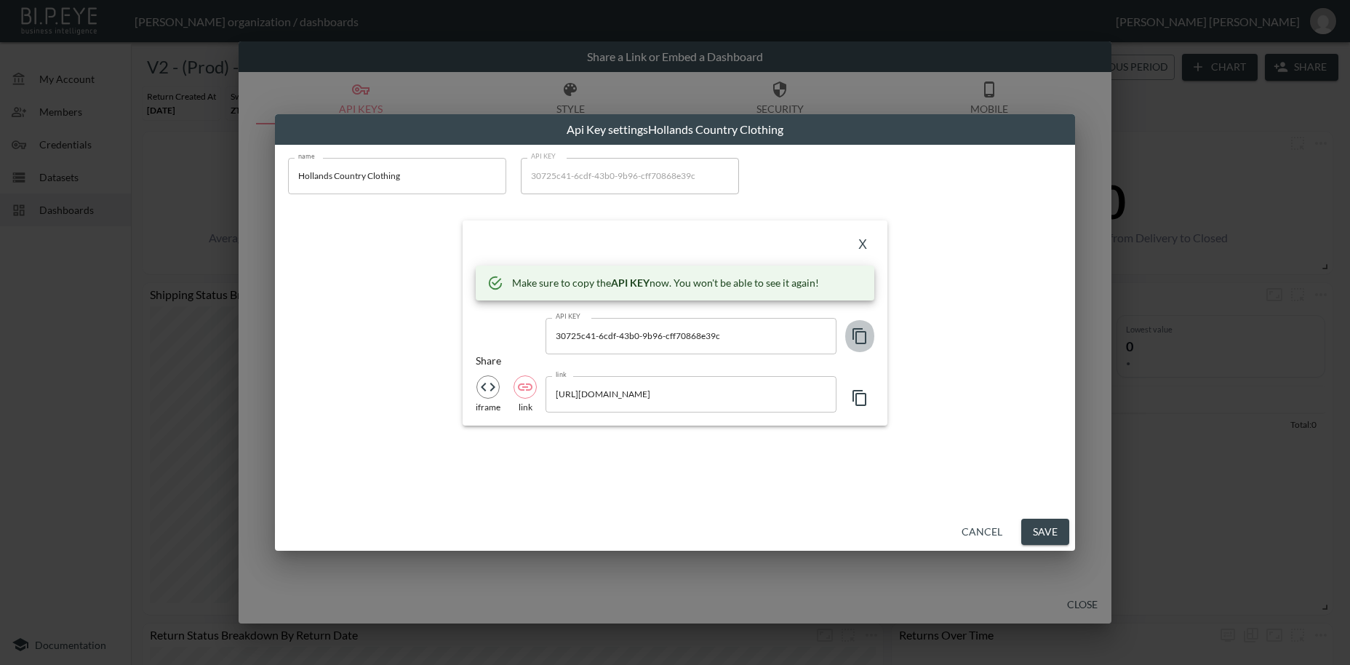
click at [859, 340] on icon "button" at bounding box center [859, 335] width 17 height 17
click at [855, 248] on button "X" at bounding box center [862, 244] width 23 height 23
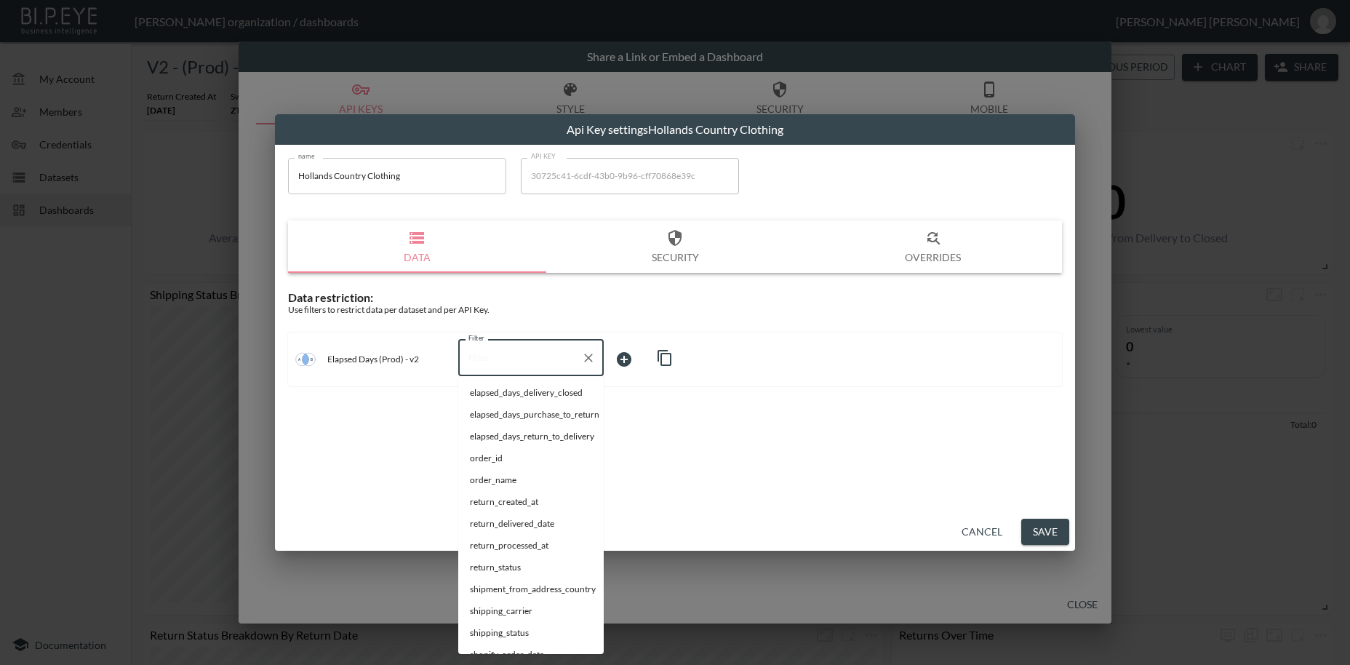
click at [499, 367] on input "Filter" at bounding box center [520, 357] width 111 height 23
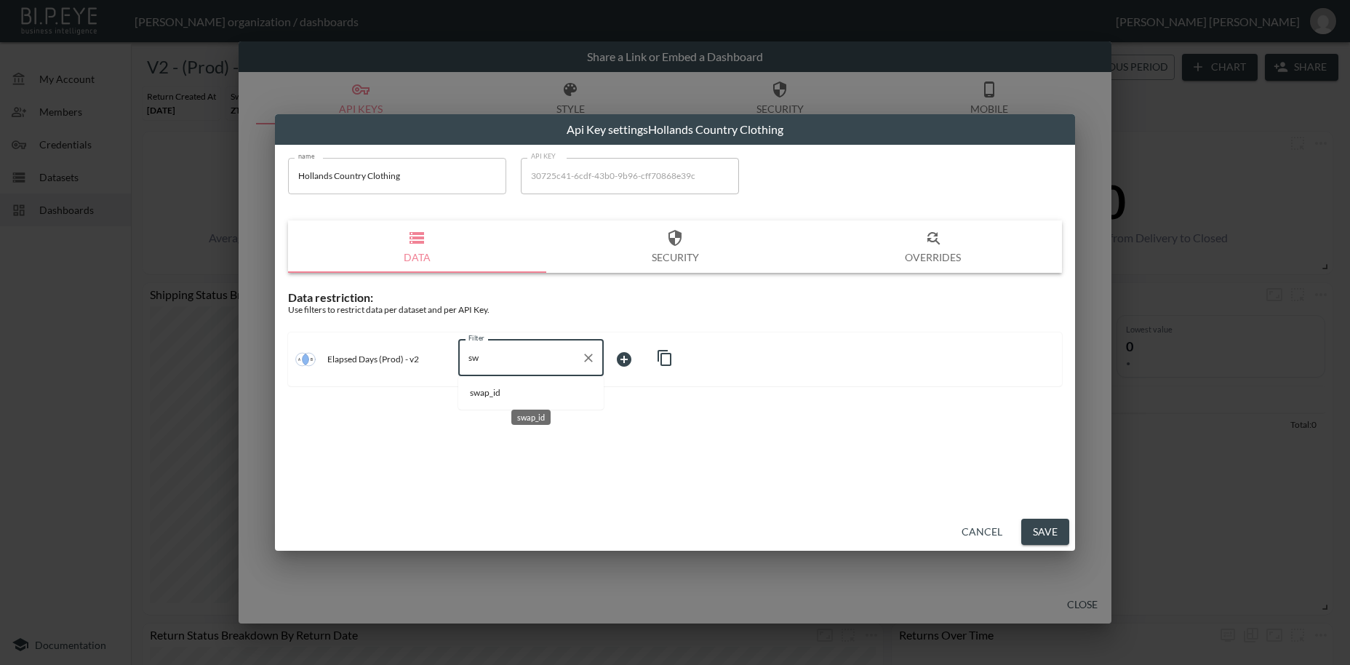
click at [498, 389] on span "swap_id" at bounding box center [531, 392] width 122 height 13
type input "swap_id"
click at [628, 359] on body "BI.P.EYE, Interactive Analytics Dashboards - app [PERSON_NAME] organization / d…" at bounding box center [675, 332] width 1350 height 665
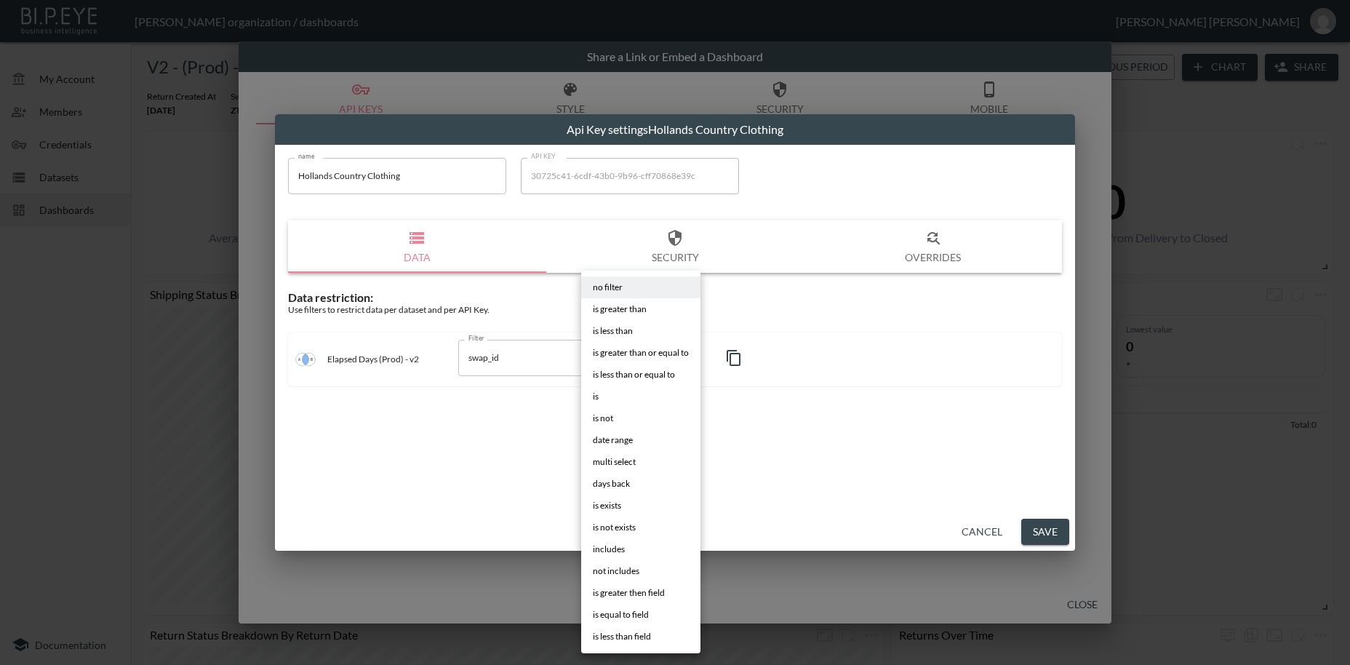
click at [599, 397] on li "is" at bounding box center [640, 396] width 119 height 22
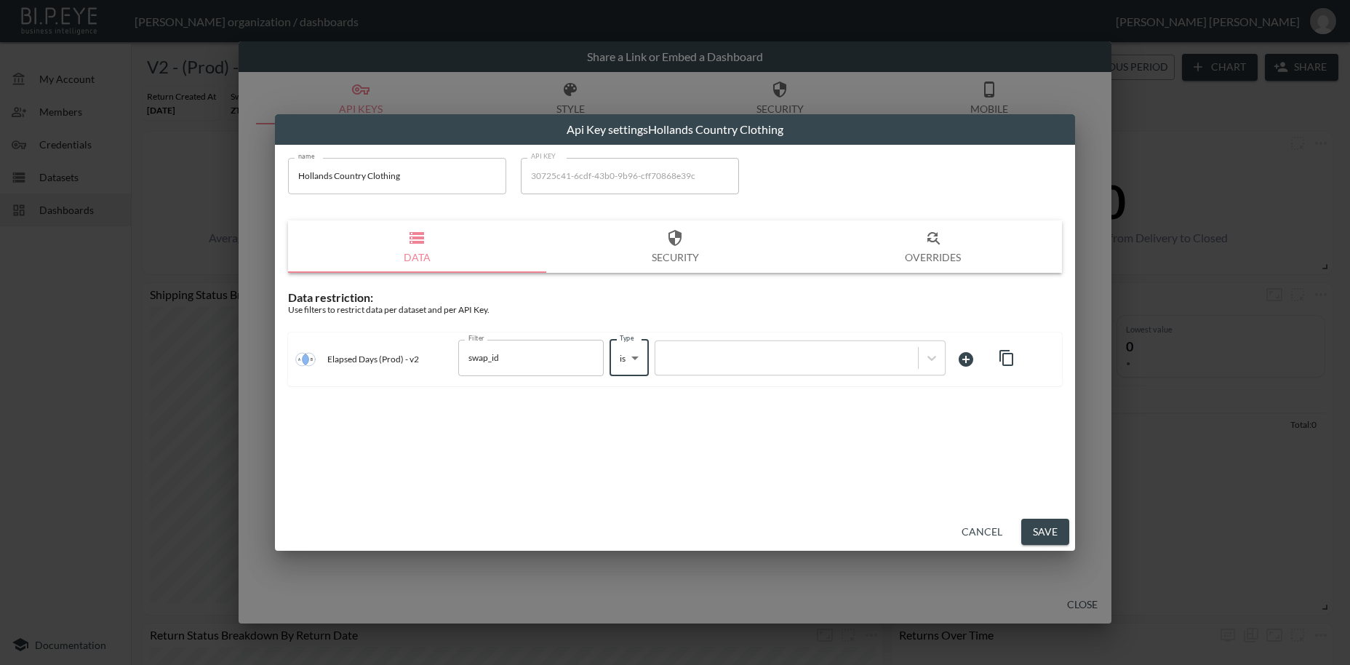
type input "is"
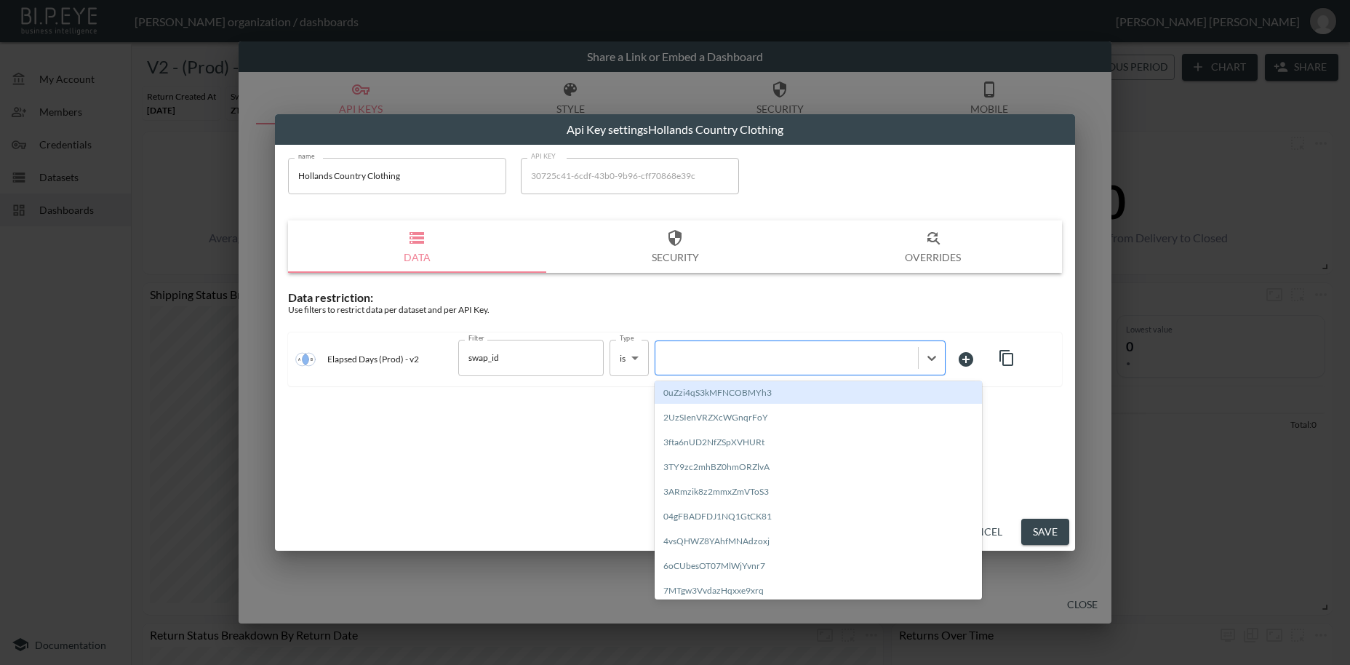
click at [727, 362] on div at bounding box center [787, 358] width 248 height 14
paste input "RCAsDLOCvF1PzNy1UEsn"
type input "RCAsDLOCvF1PzNy1UEsn"
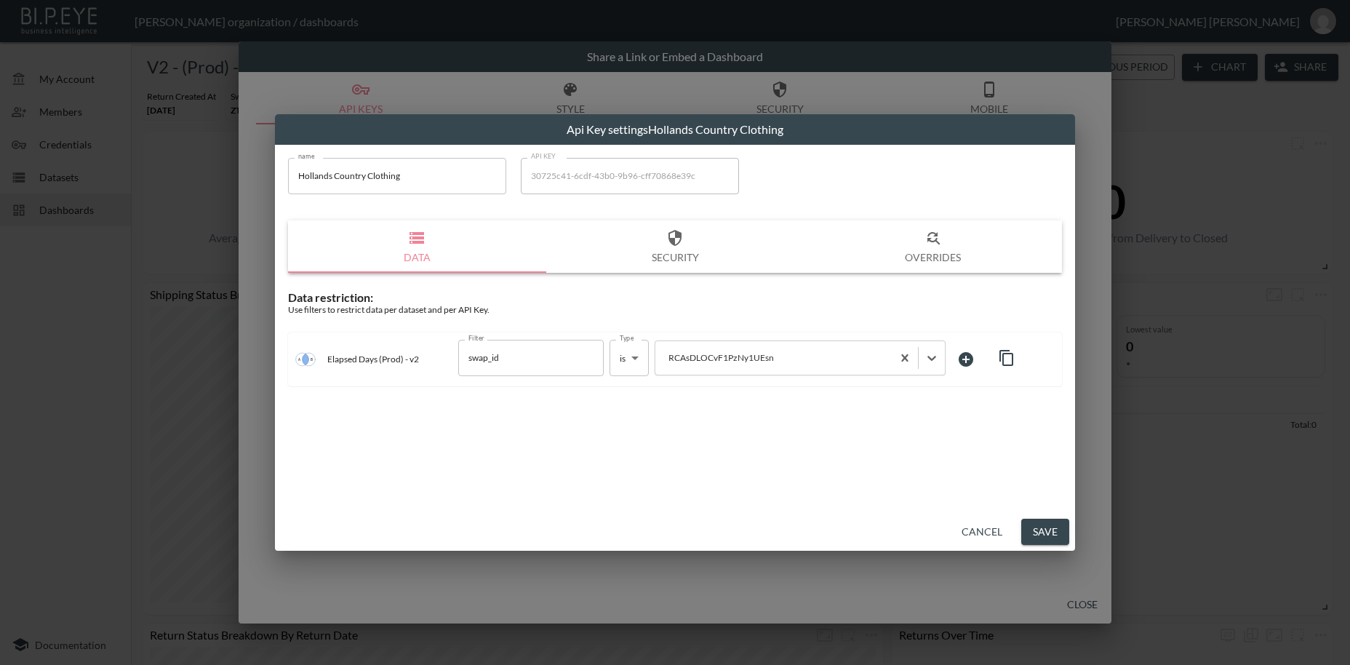
click at [1044, 531] on button "Save" at bounding box center [1045, 532] width 48 height 27
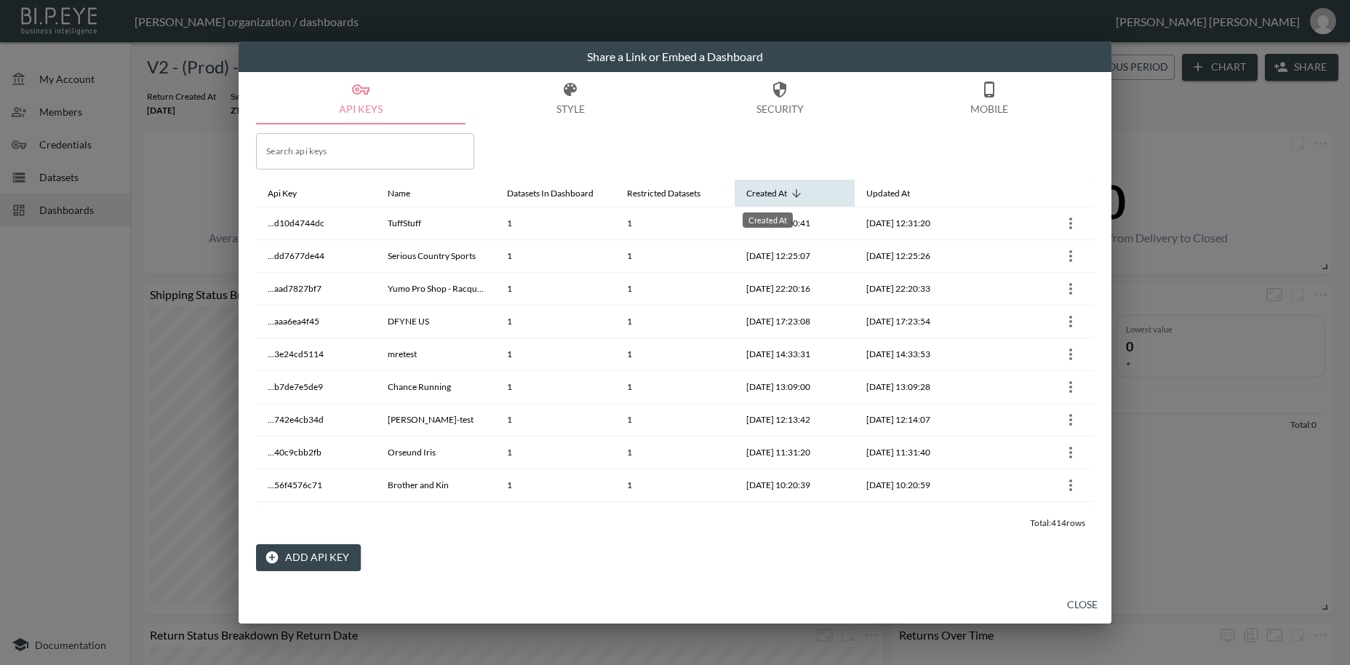
click at [780, 195] on div "Created At" at bounding box center [766, 193] width 41 height 17
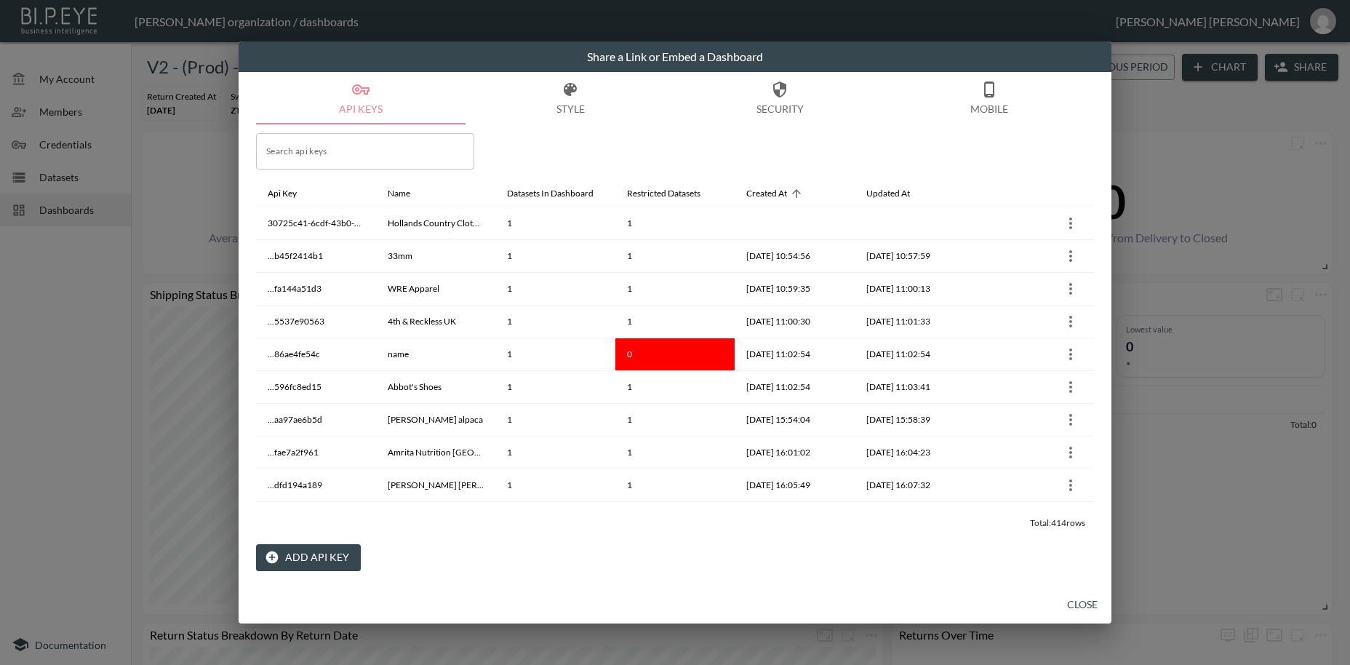
click at [1081, 604] on button "Close" at bounding box center [1082, 604] width 47 height 27
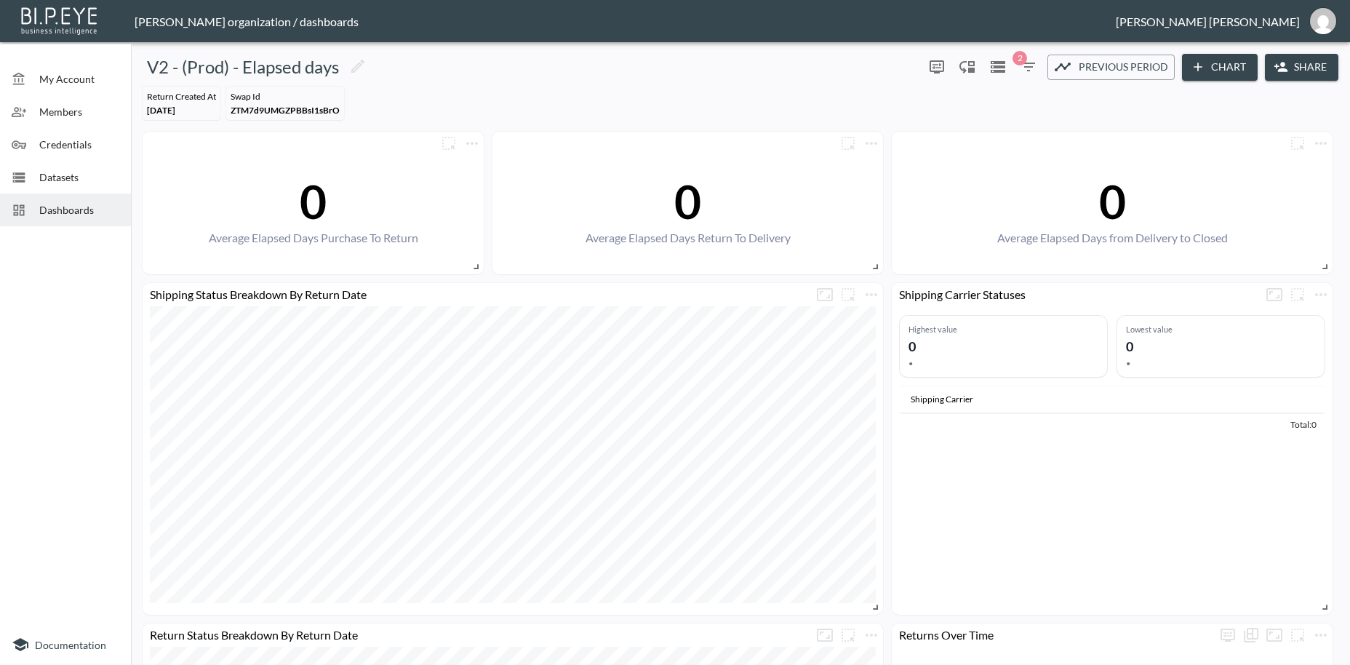
click at [85, 216] on span "Dashboards" at bounding box center [79, 209] width 80 height 15
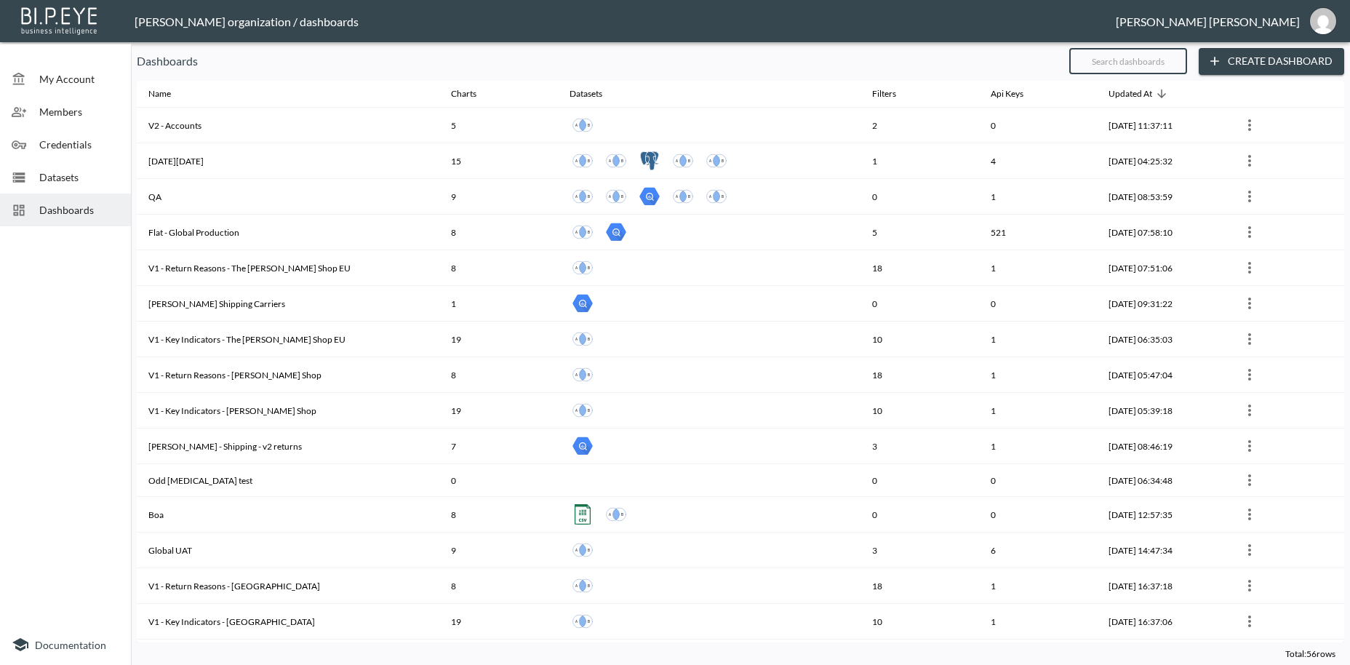
click at [1131, 61] on input "text" at bounding box center [1128, 61] width 118 height 36
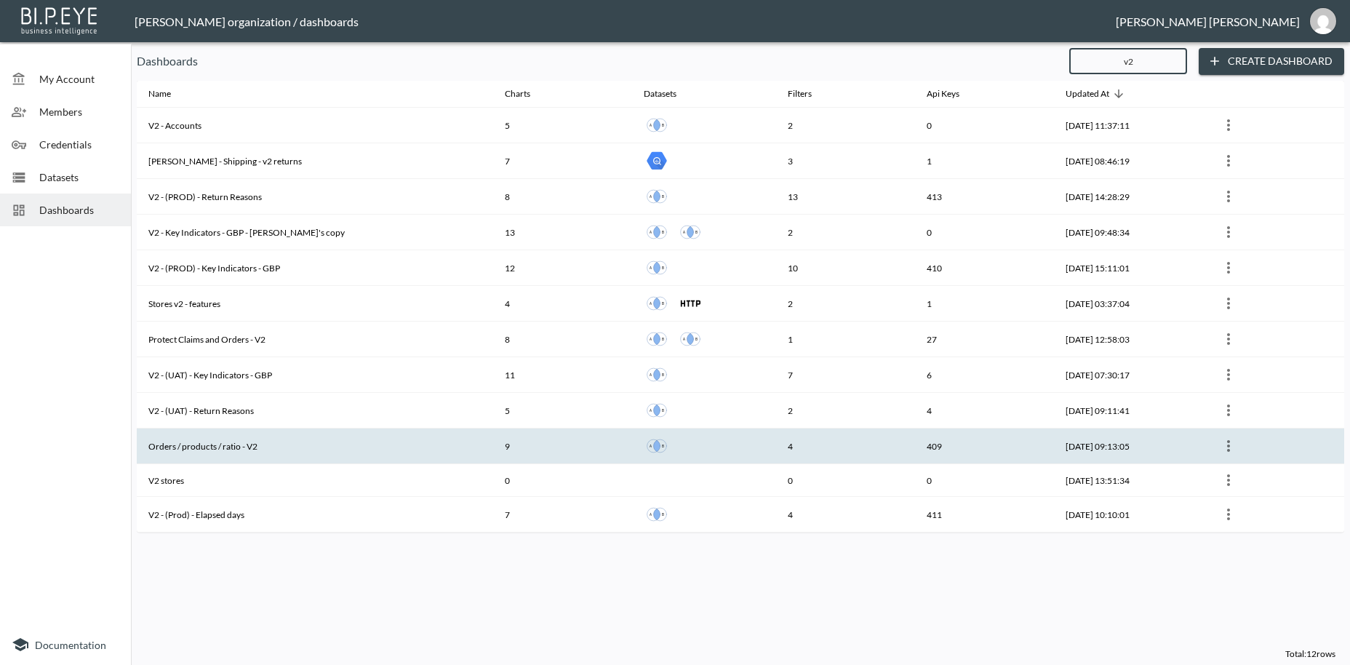
type input "v2"
click at [312, 450] on th "Orders / products / ratio - V2" at bounding box center [315, 446] width 356 height 36
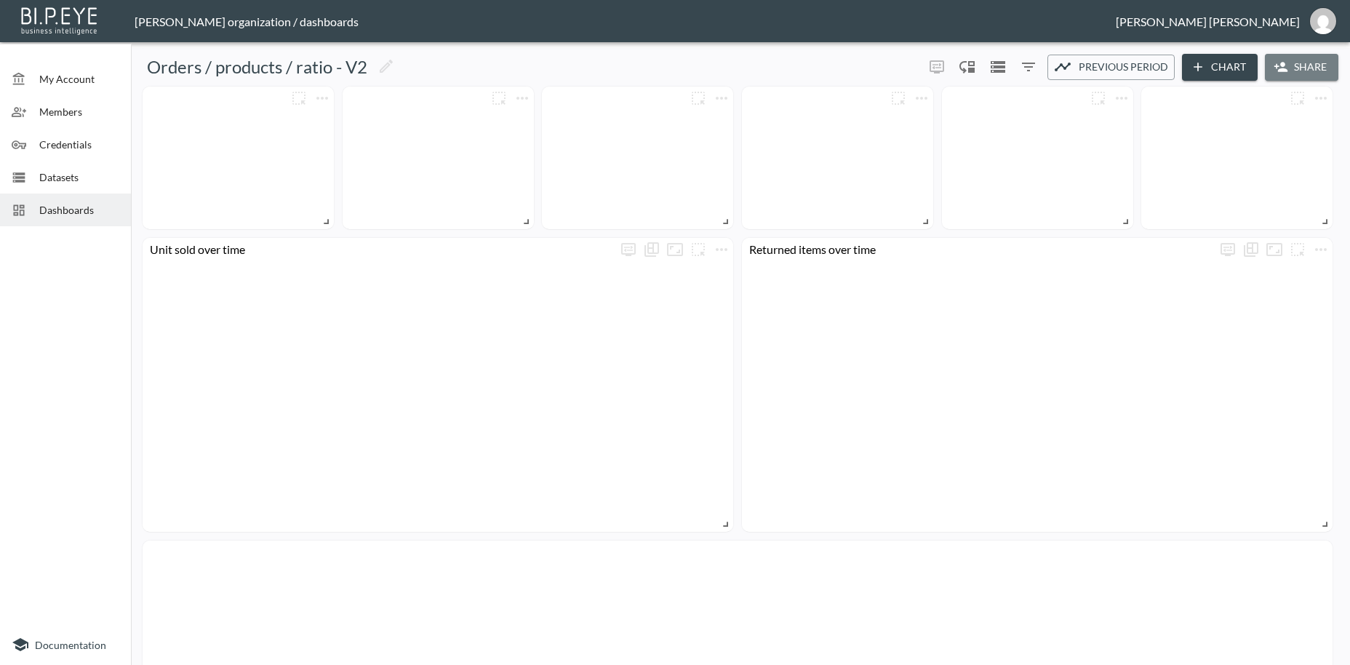
click at [1299, 70] on button "Share" at bounding box center [1301, 67] width 73 height 27
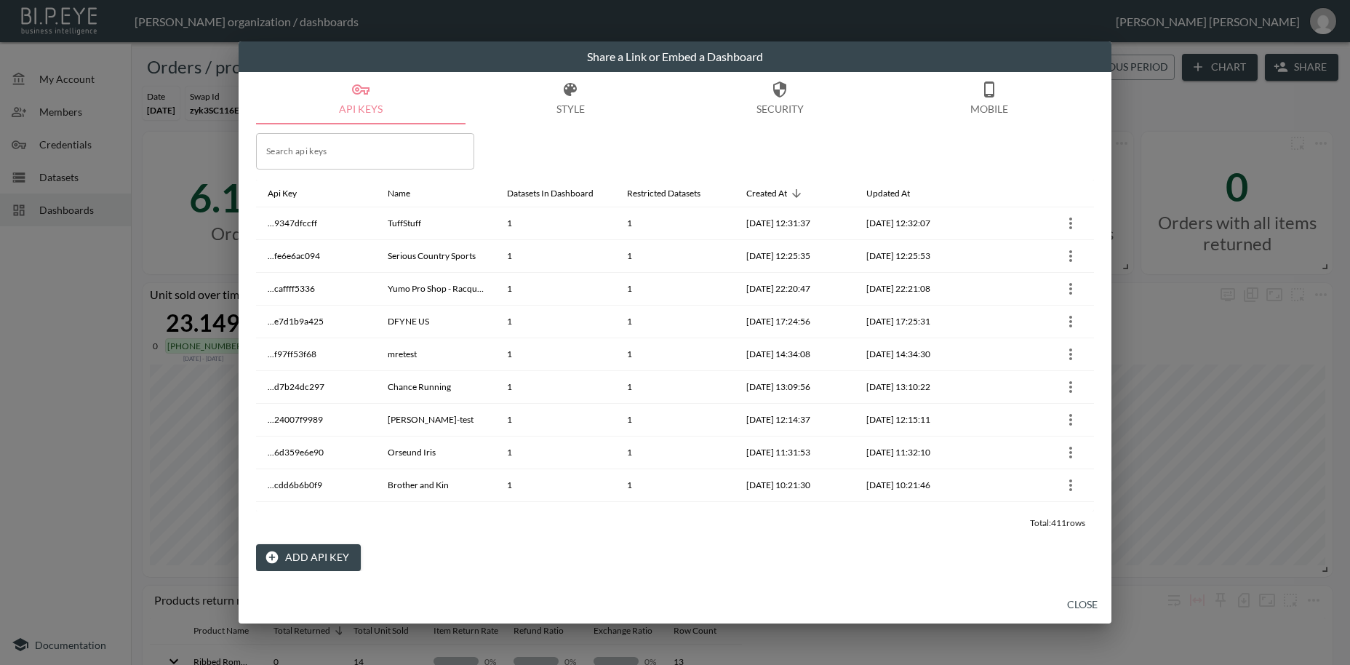
click at [325, 557] on button "Add API Key" at bounding box center [308, 557] width 105 height 27
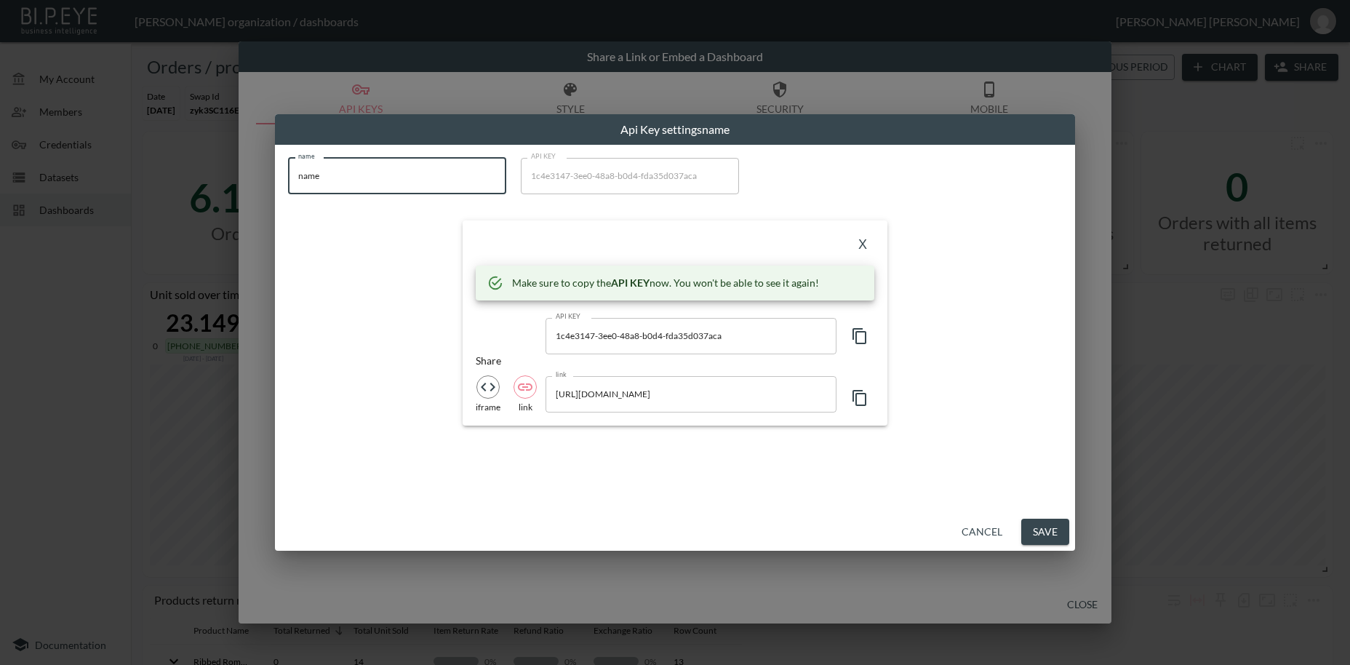
drag, startPoint x: 329, startPoint y: 177, endPoint x: 267, endPoint y: 174, distance: 62.6
click at [288, 174] on input "name" at bounding box center [397, 176] width 218 height 36
paste input "Hollands Country Clothing"
type input "Hollands Country Clothing"
click at [861, 337] on icon "button" at bounding box center [859, 335] width 17 height 17
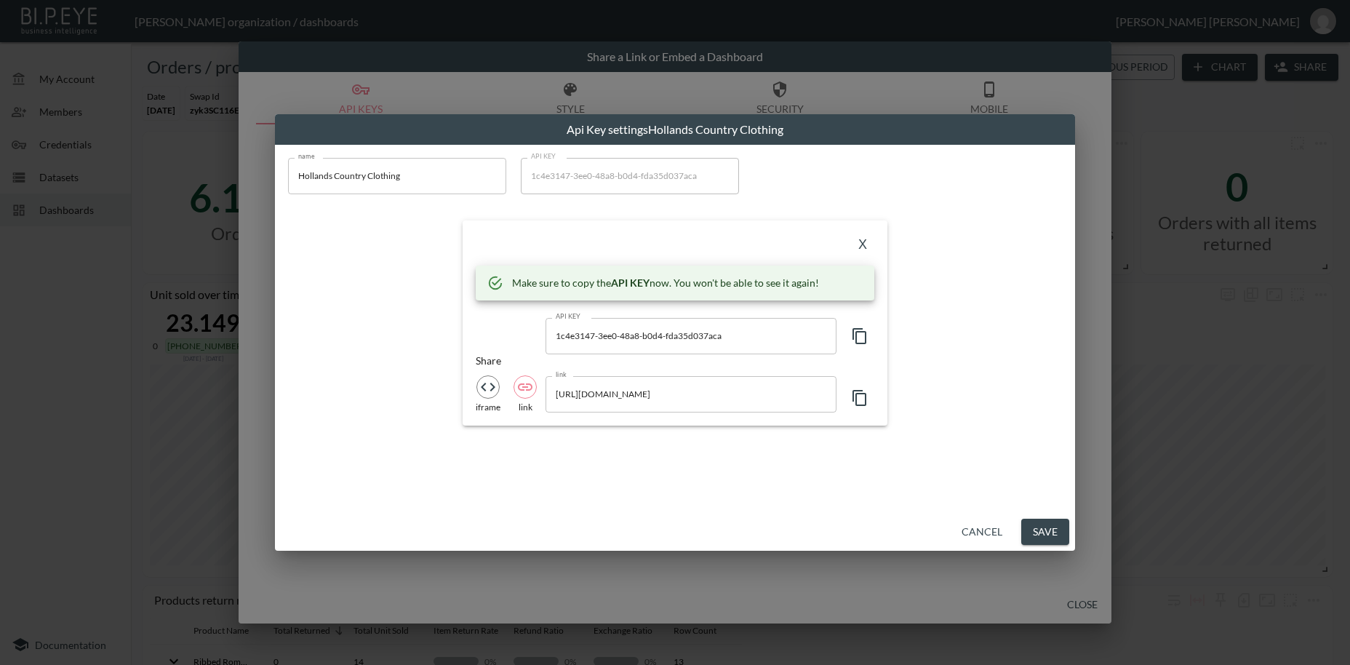
click at [861, 337] on icon "button" at bounding box center [859, 335] width 17 height 17
click at [864, 244] on button "X" at bounding box center [862, 244] width 23 height 23
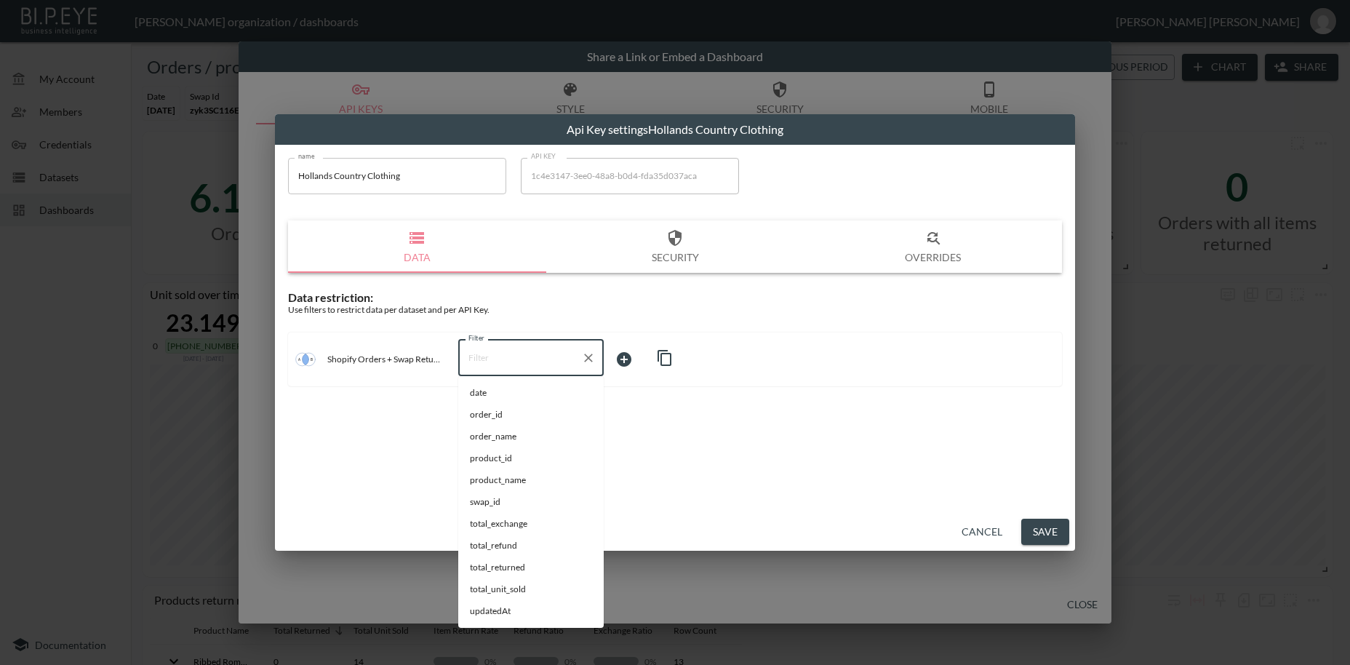
click at [478, 363] on input "Filter" at bounding box center [520, 357] width 111 height 23
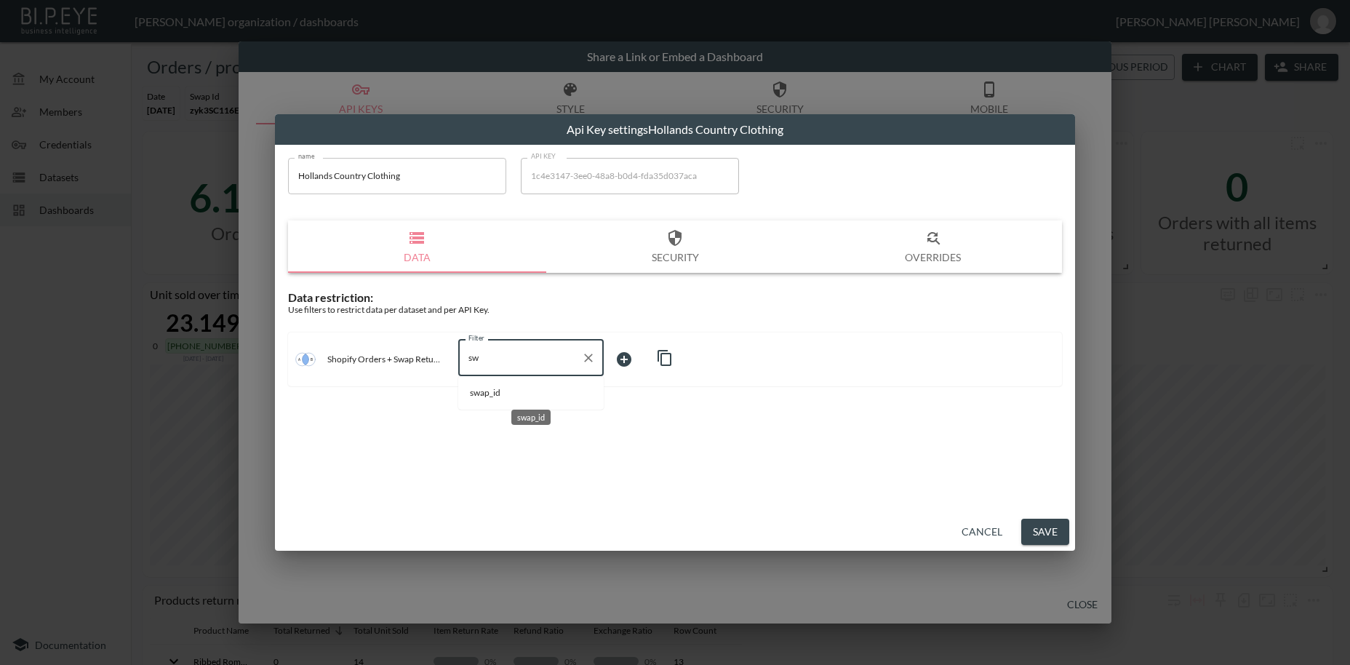
click at [476, 393] on span "swap_id" at bounding box center [531, 392] width 122 height 13
type input "swap_id"
click at [636, 354] on body "BI.P.EYE, Interactive Analytics Dashboards - app [PERSON_NAME] organization / d…" at bounding box center [675, 332] width 1350 height 665
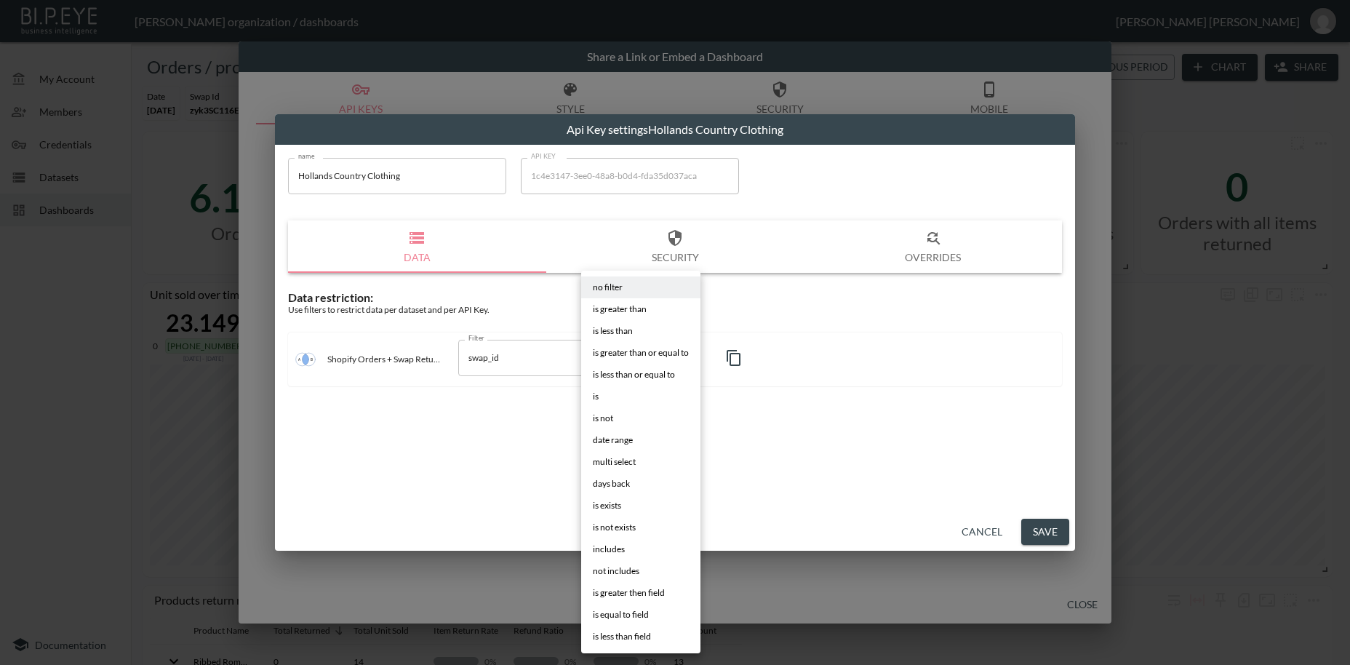
click at [591, 393] on li "is" at bounding box center [640, 396] width 119 height 22
type input "is"
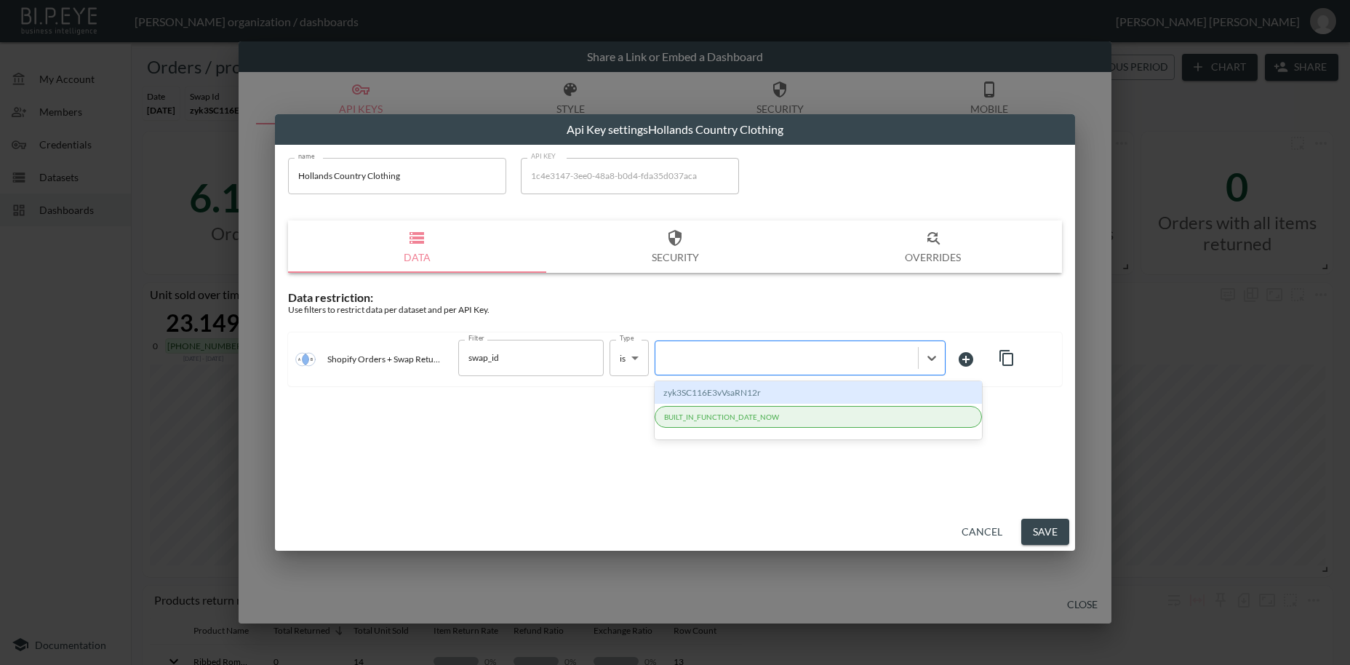
click at [713, 357] on div at bounding box center [787, 358] width 248 height 14
paste input "RCAsDLOCvF1PzNy1UEsn"
type input "RCAsDLOCvF1PzNy1UEsn"
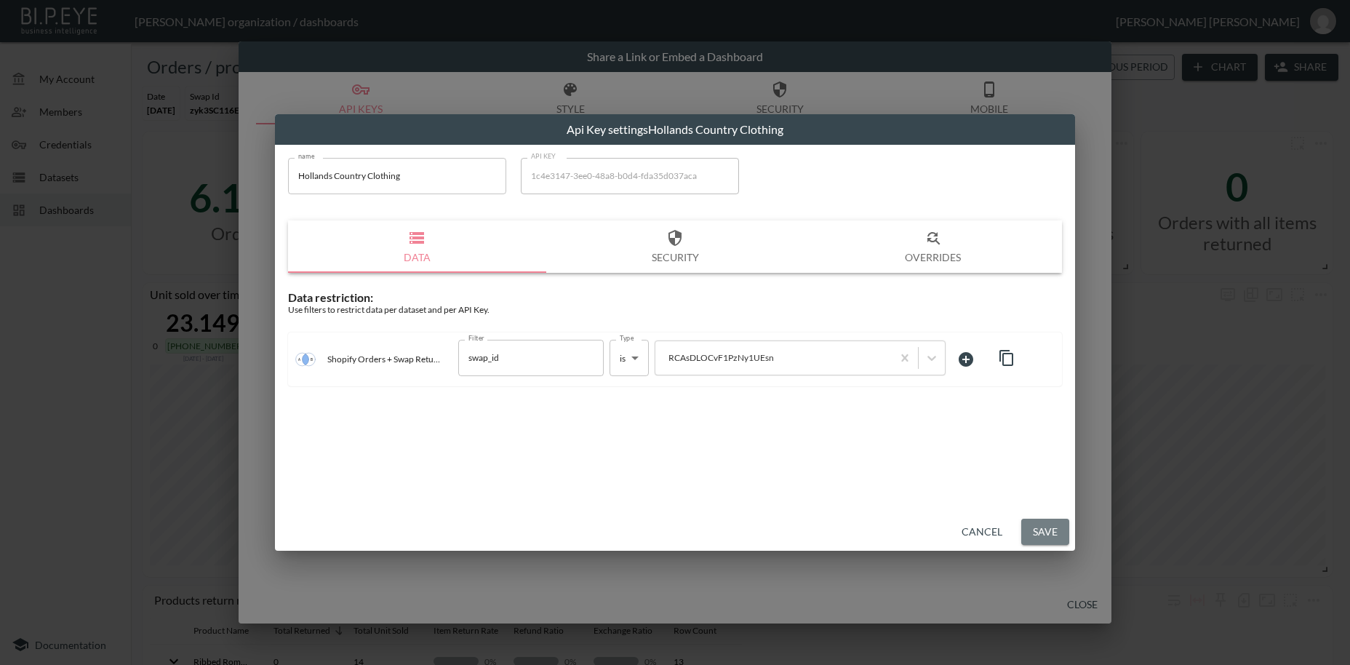
click at [1039, 534] on button "Save" at bounding box center [1045, 532] width 48 height 27
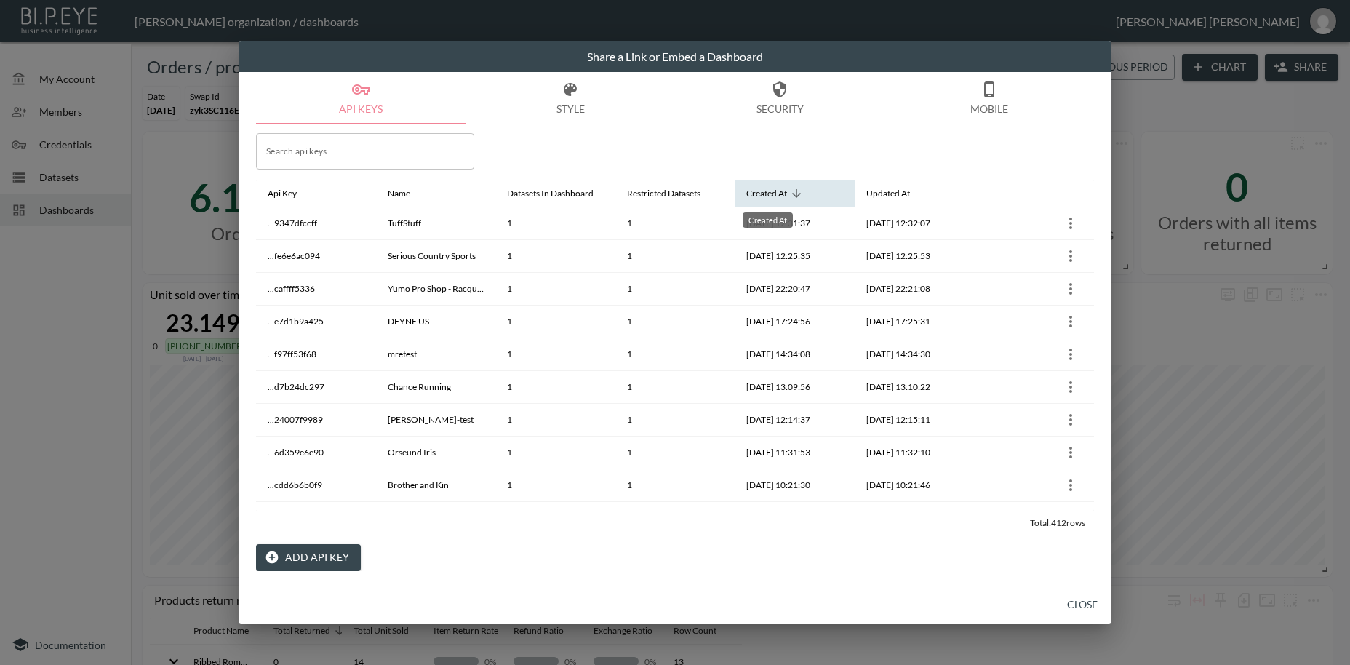
click at [759, 194] on div "Created At" at bounding box center [766, 193] width 41 height 17
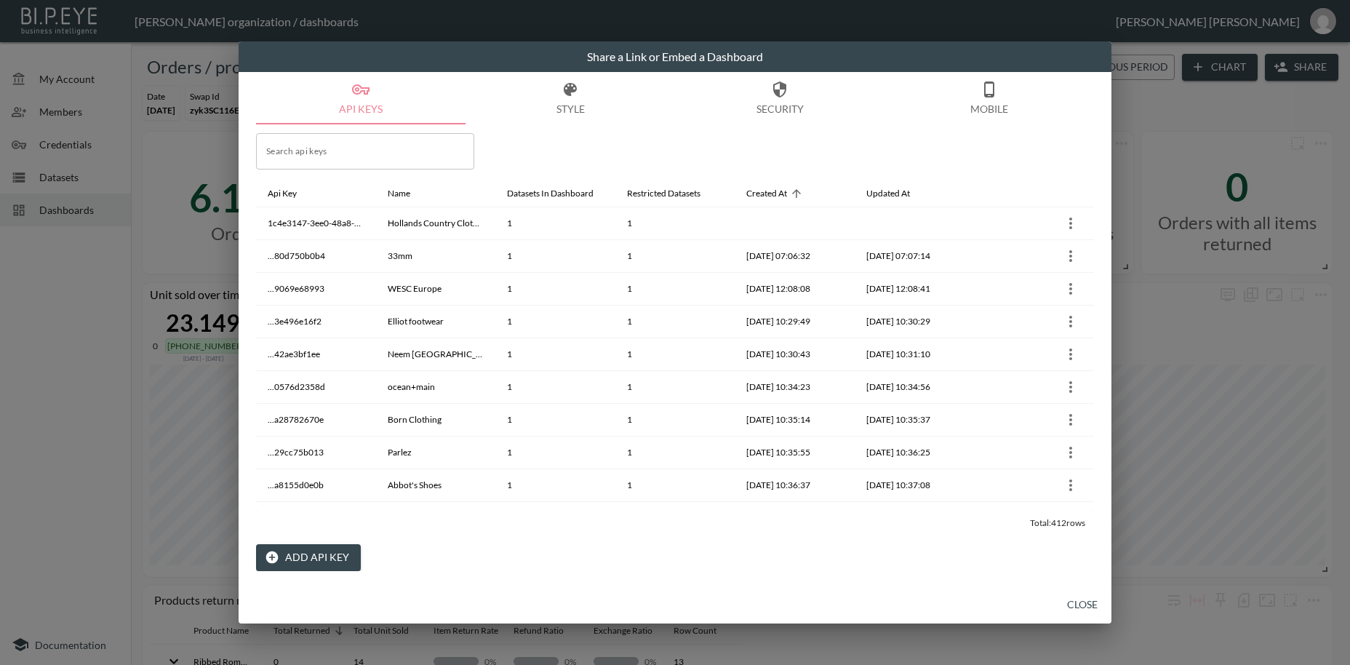
click at [1084, 607] on button "Close" at bounding box center [1082, 604] width 47 height 27
